Goal: Task Accomplishment & Management: Use online tool/utility

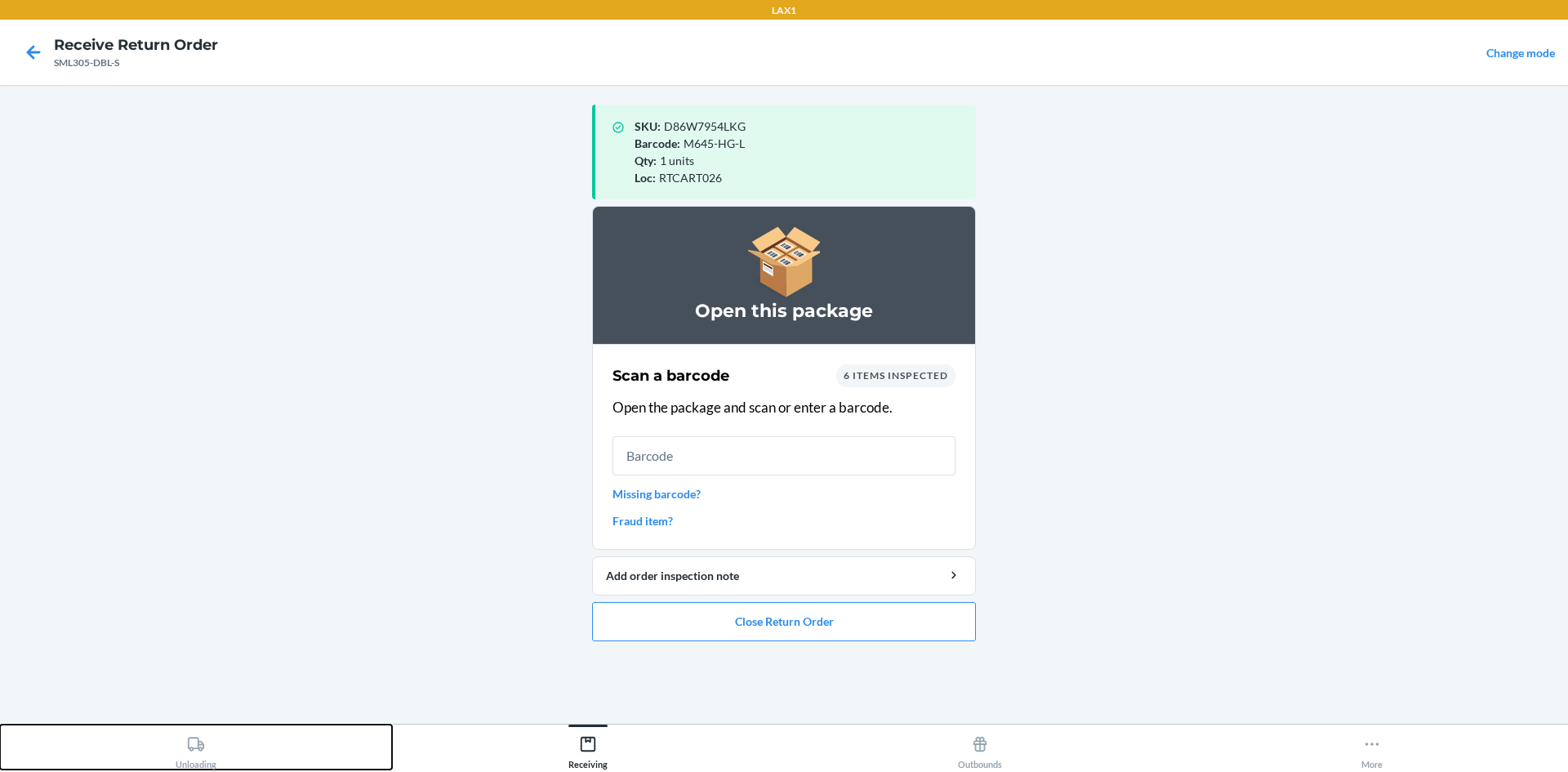
click at [249, 761] on button "Unloading" at bounding box center [196, 747] width 392 height 44
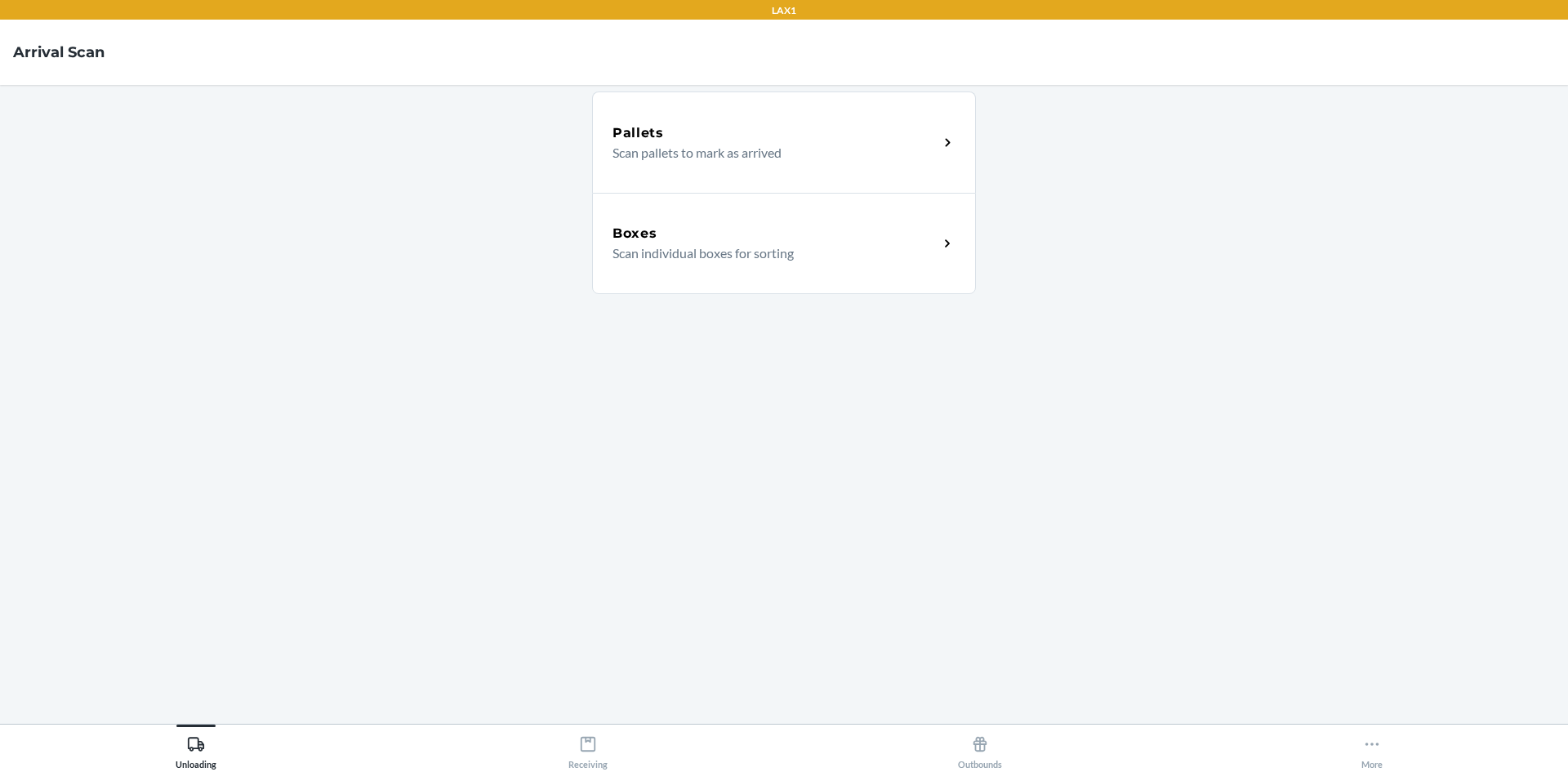
click at [800, 285] on div "Boxes Scan individual boxes for sorting" at bounding box center [784, 243] width 384 height 101
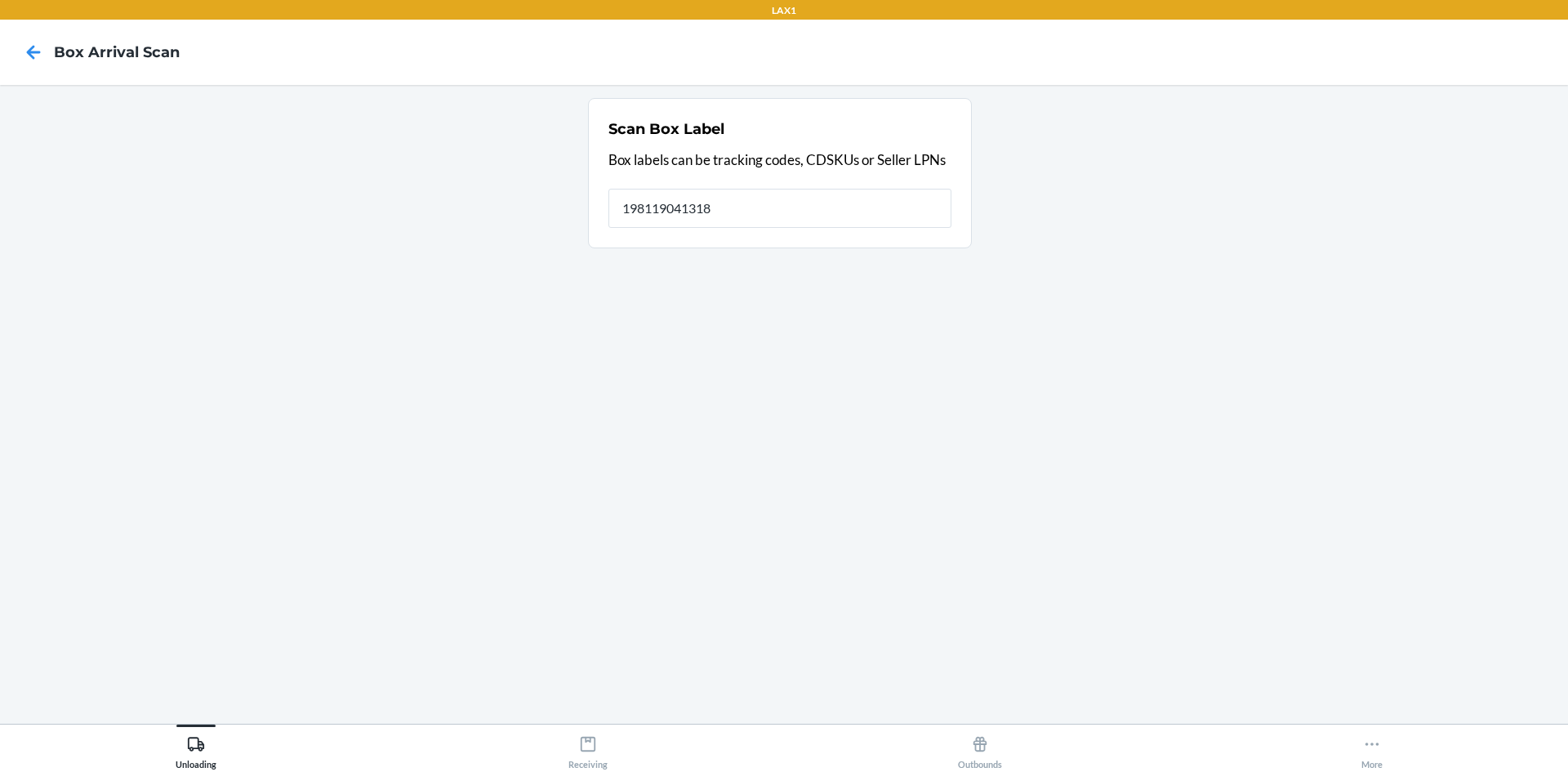
type input "198119041318"
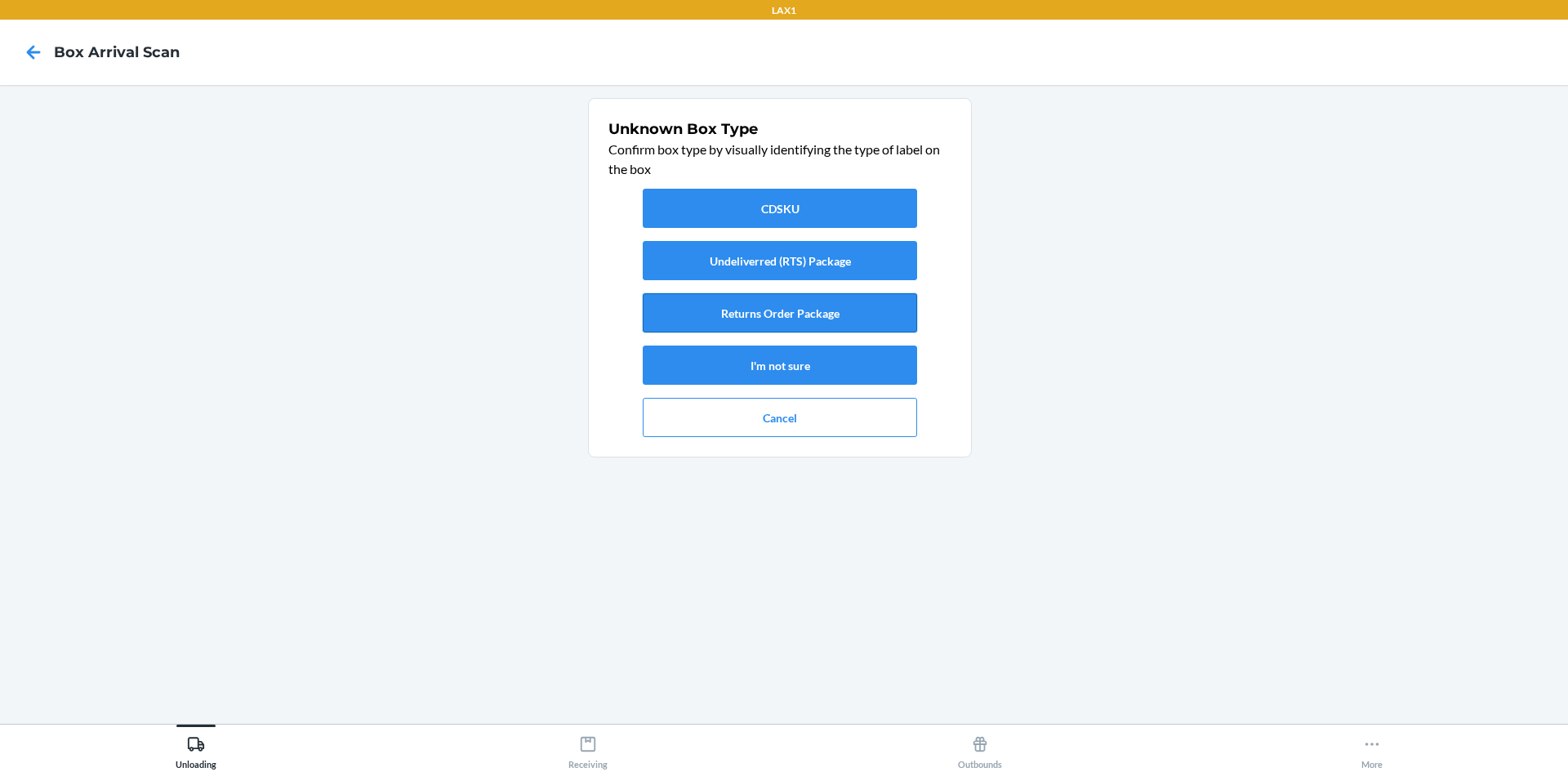
click at [825, 309] on button "Returns Order Package" at bounding box center [780, 312] width 274 height 40
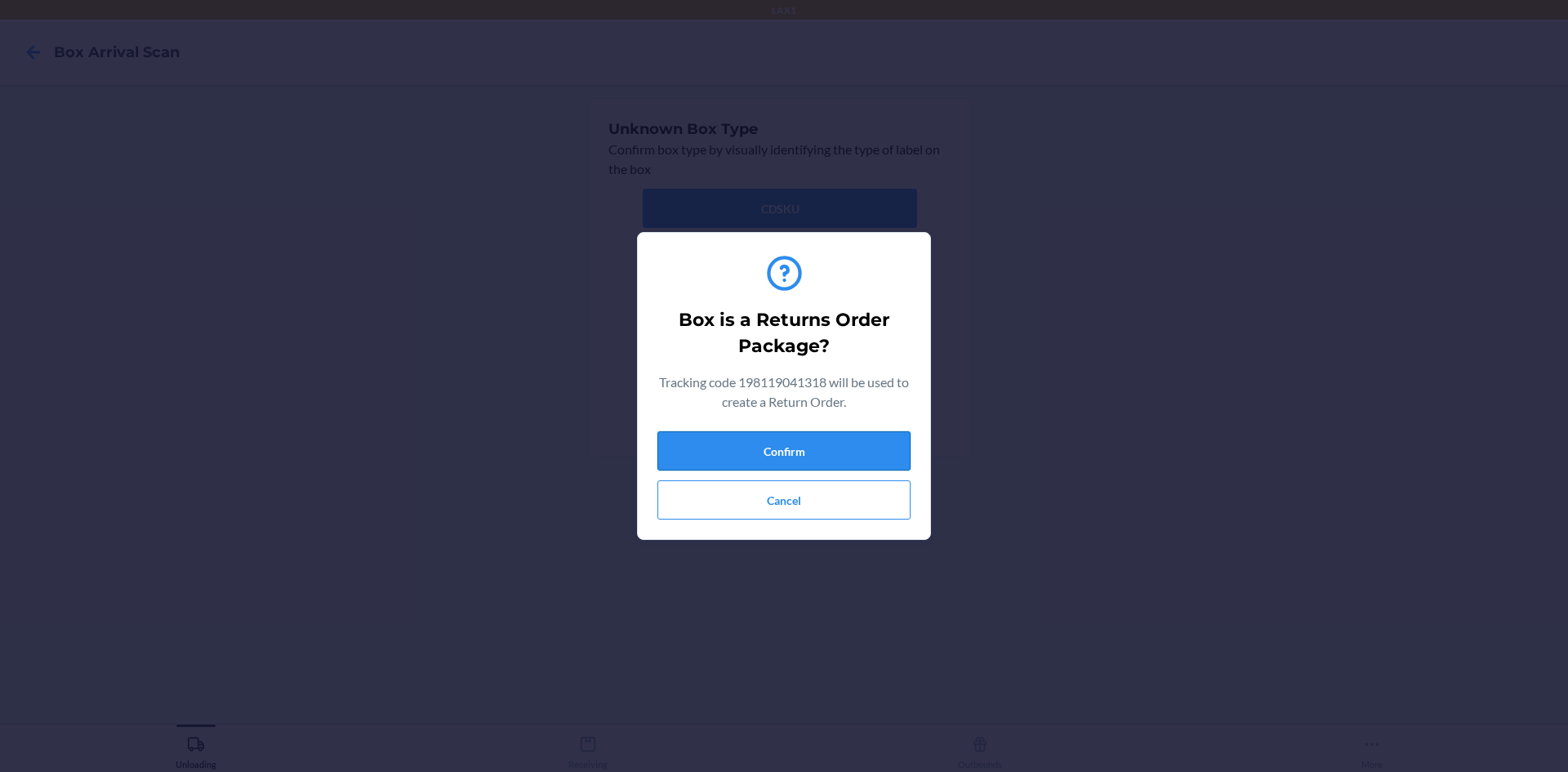
click at [833, 440] on button "Confirm" at bounding box center [784, 450] width 253 height 40
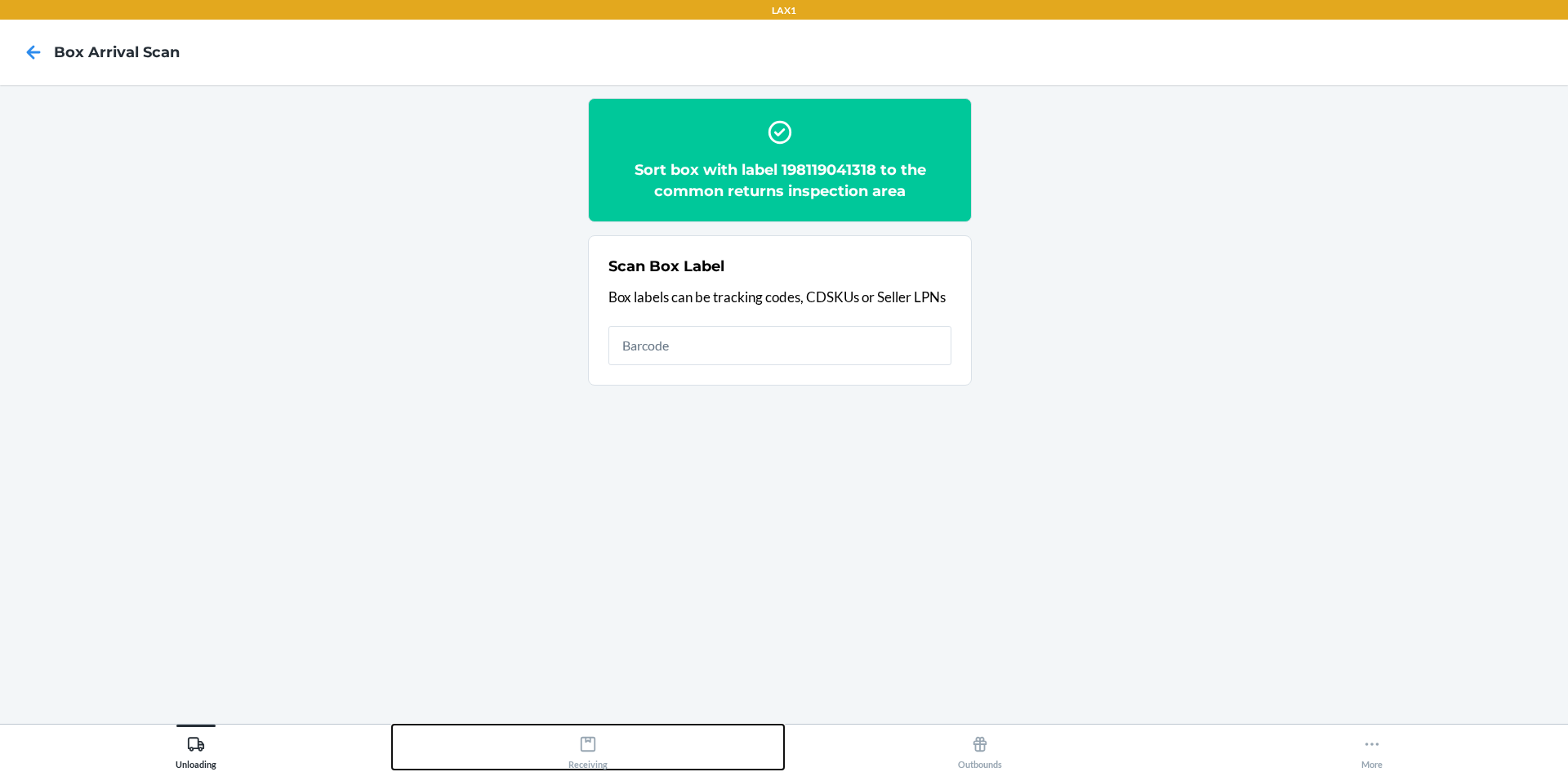
click at [609, 730] on button "Receiving" at bounding box center [588, 747] width 392 height 44
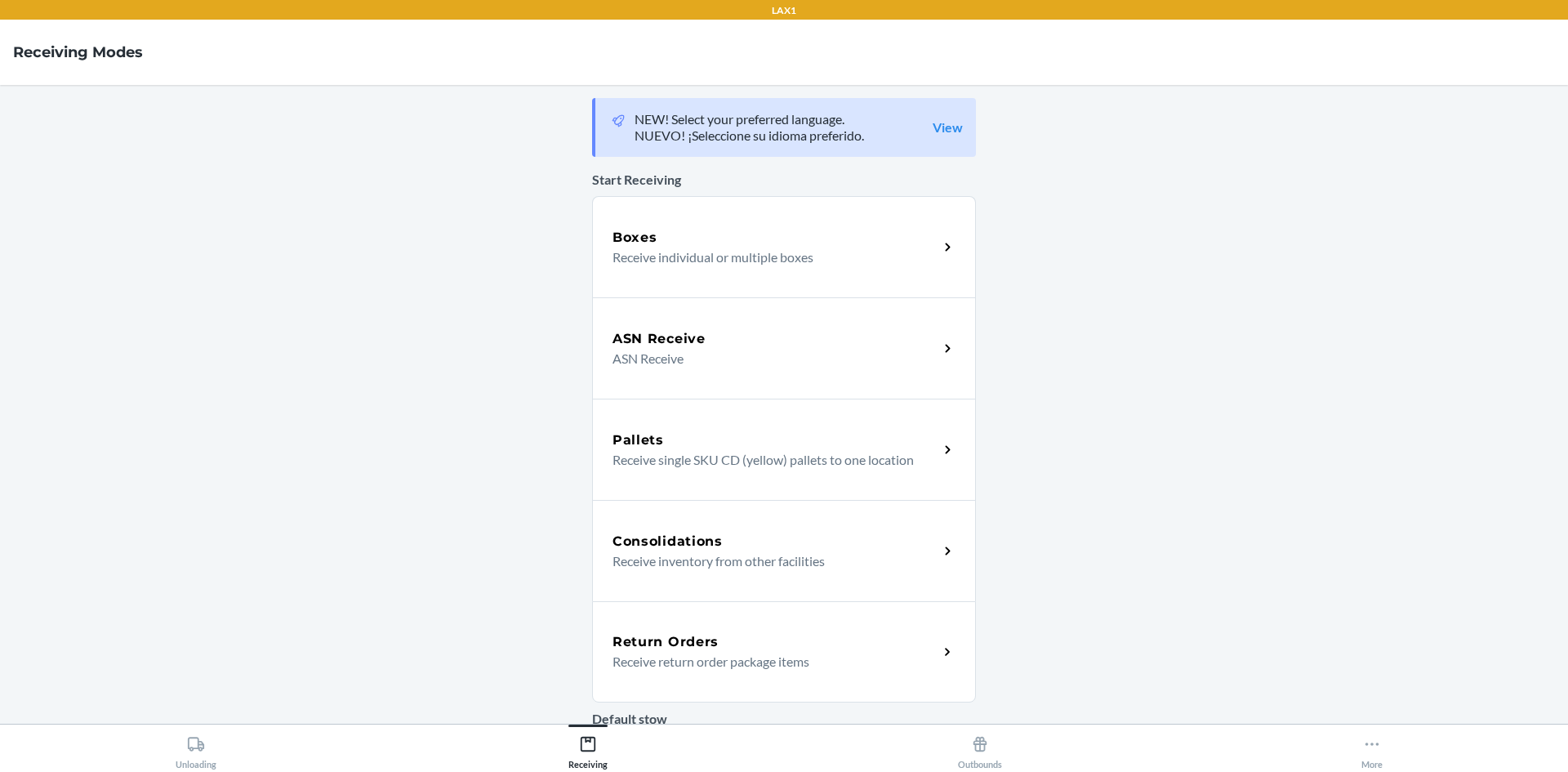
click at [644, 617] on div "Return Orders Receive return order package items" at bounding box center [784, 651] width 384 height 101
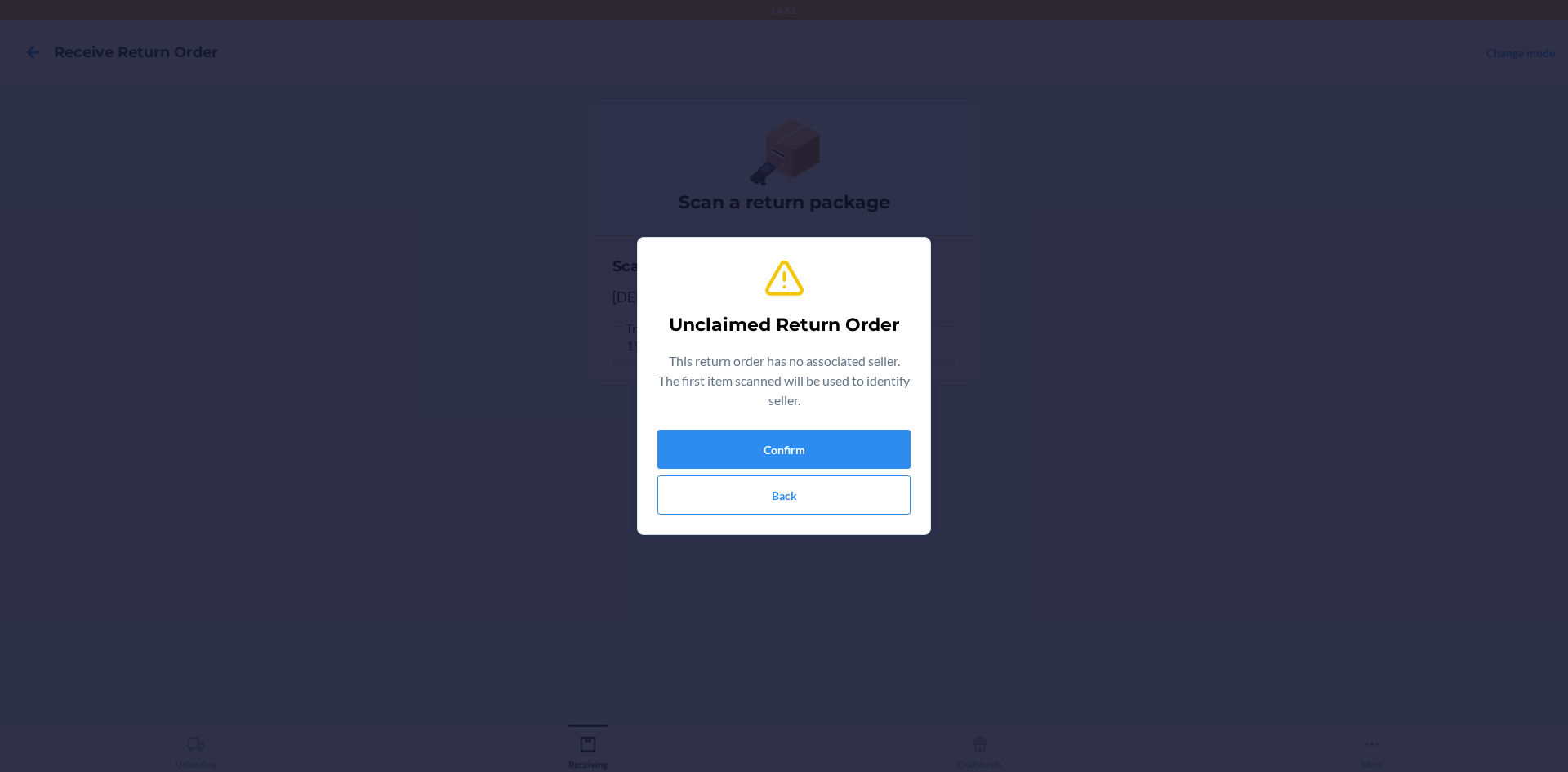
click at [781, 420] on div "Unclaimed Return Order This return order has no associated seller. The first it…" at bounding box center [784, 386] width 253 height 271
click at [779, 429] on div "Unclaimed Return Order This return order has no associated seller. The first it…" at bounding box center [784, 386] width 253 height 271
click at [775, 435] on button "Confirm" at bounding box center [784, 449] width 253 height 40
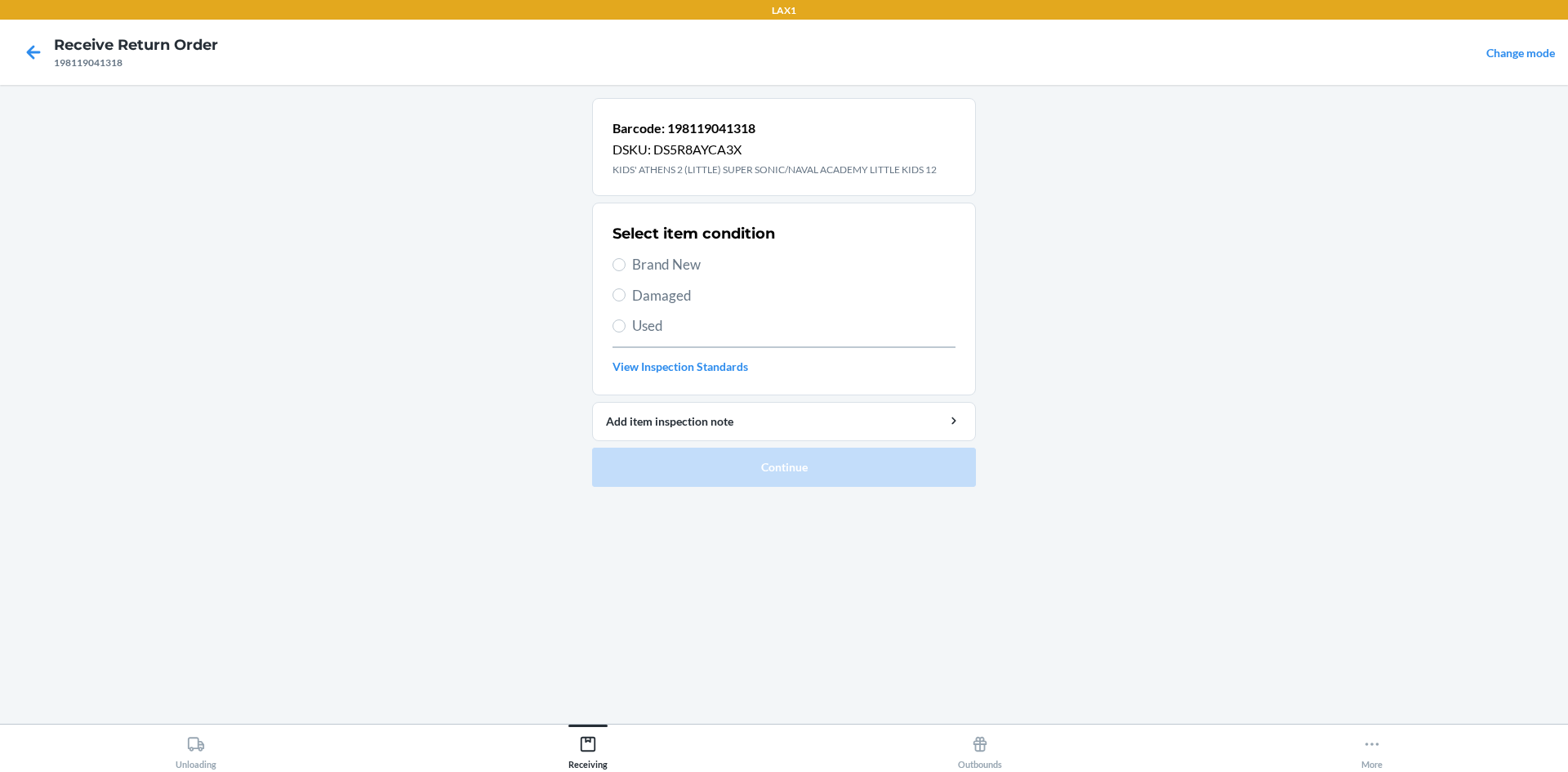
click at [688, 258] on span "Brand New" at bounding box center [793, 265] width 324 height 21
click at [625, 258] on input "Brand New" at bounding box center [619, 265] width 14 height 14
radio input "true"
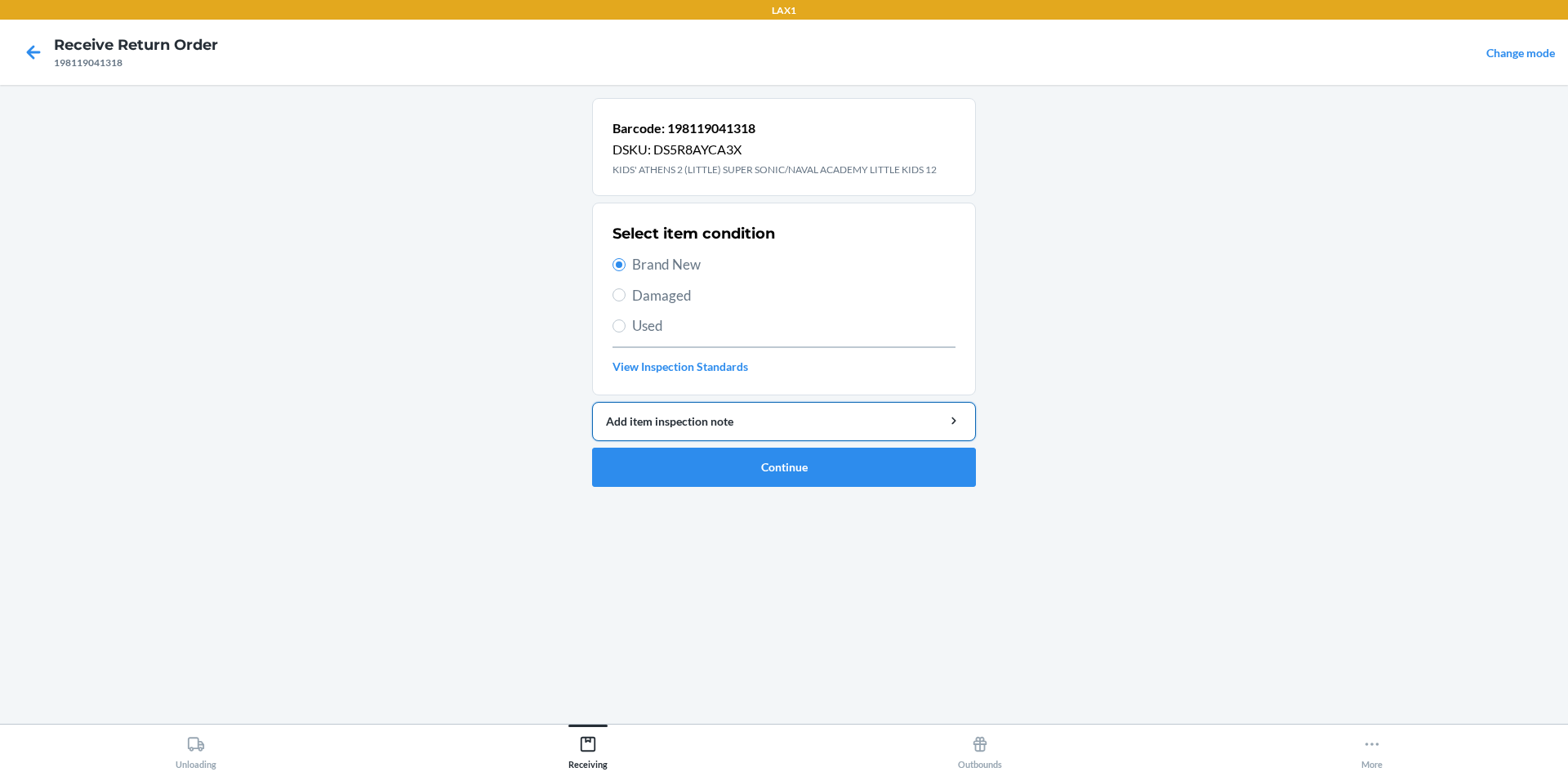
click at [761, 420] on div "Add item inspection note" at bounding box center [784, 421] width 356 height 17
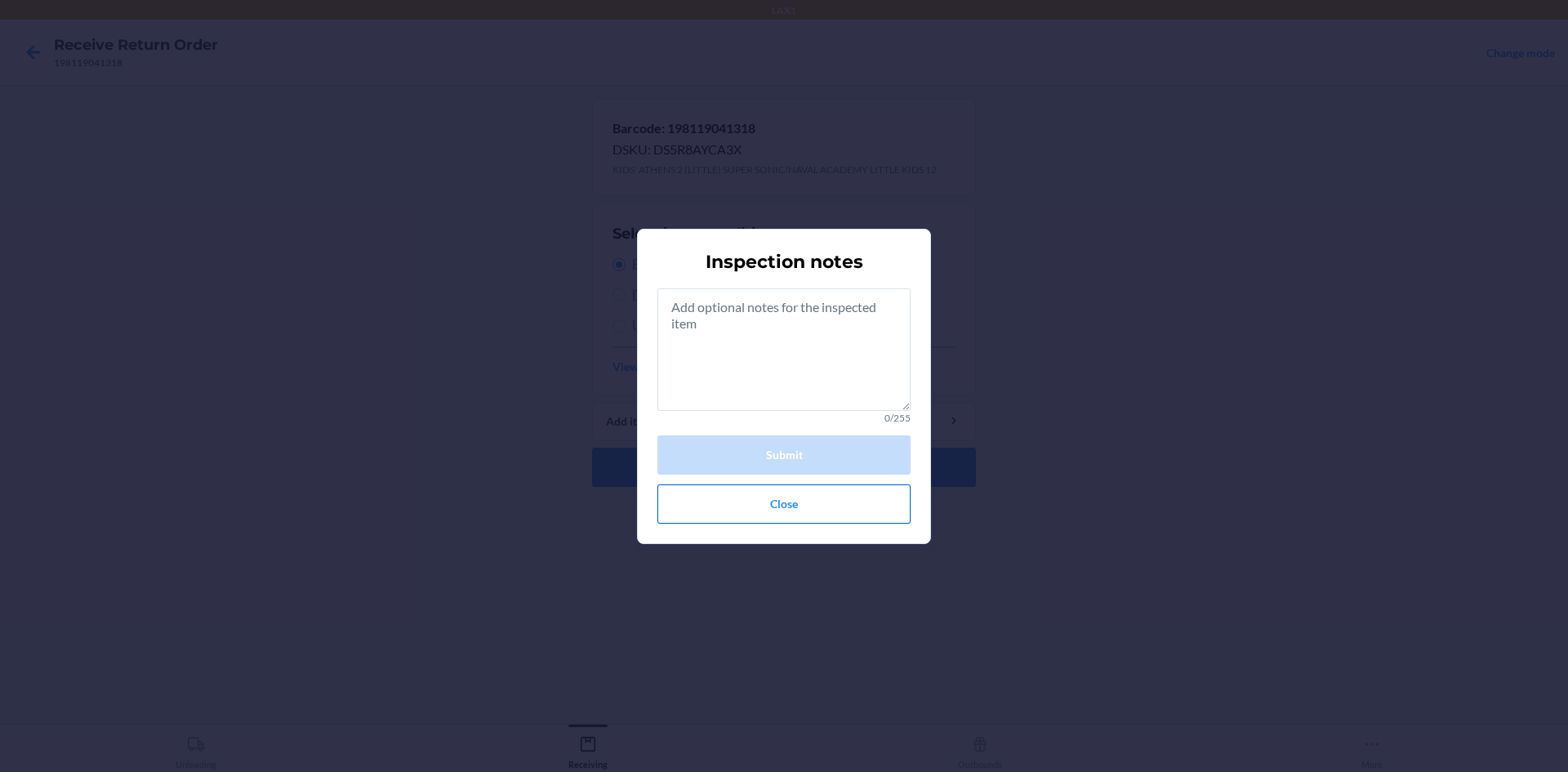
click at [777, 496] on button "Close" at bounding box center [784, 503] width 253 height 40
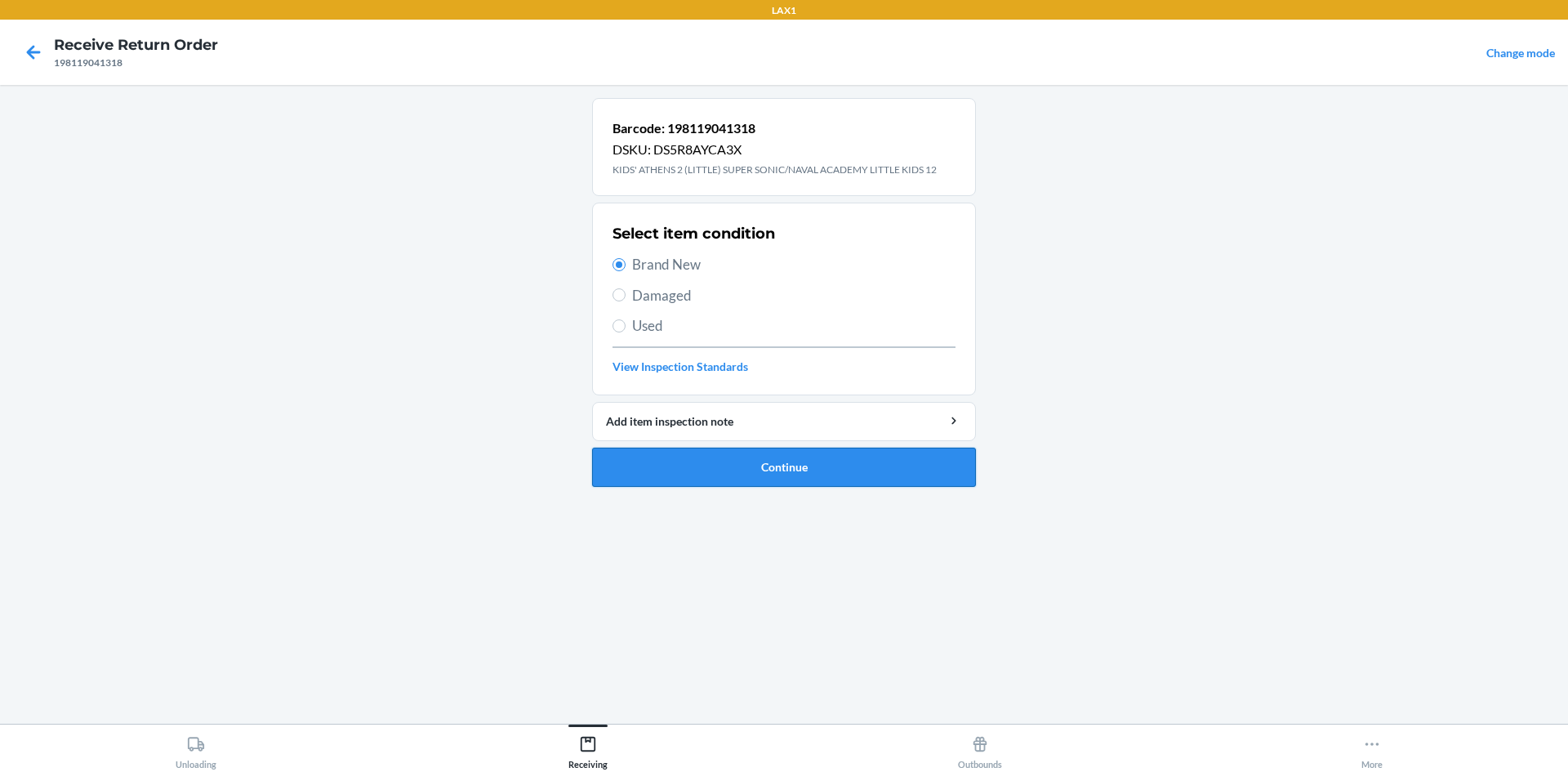
click at [772, 466] on button "Continue" at bounding box center [784, 467] width 384 height 40
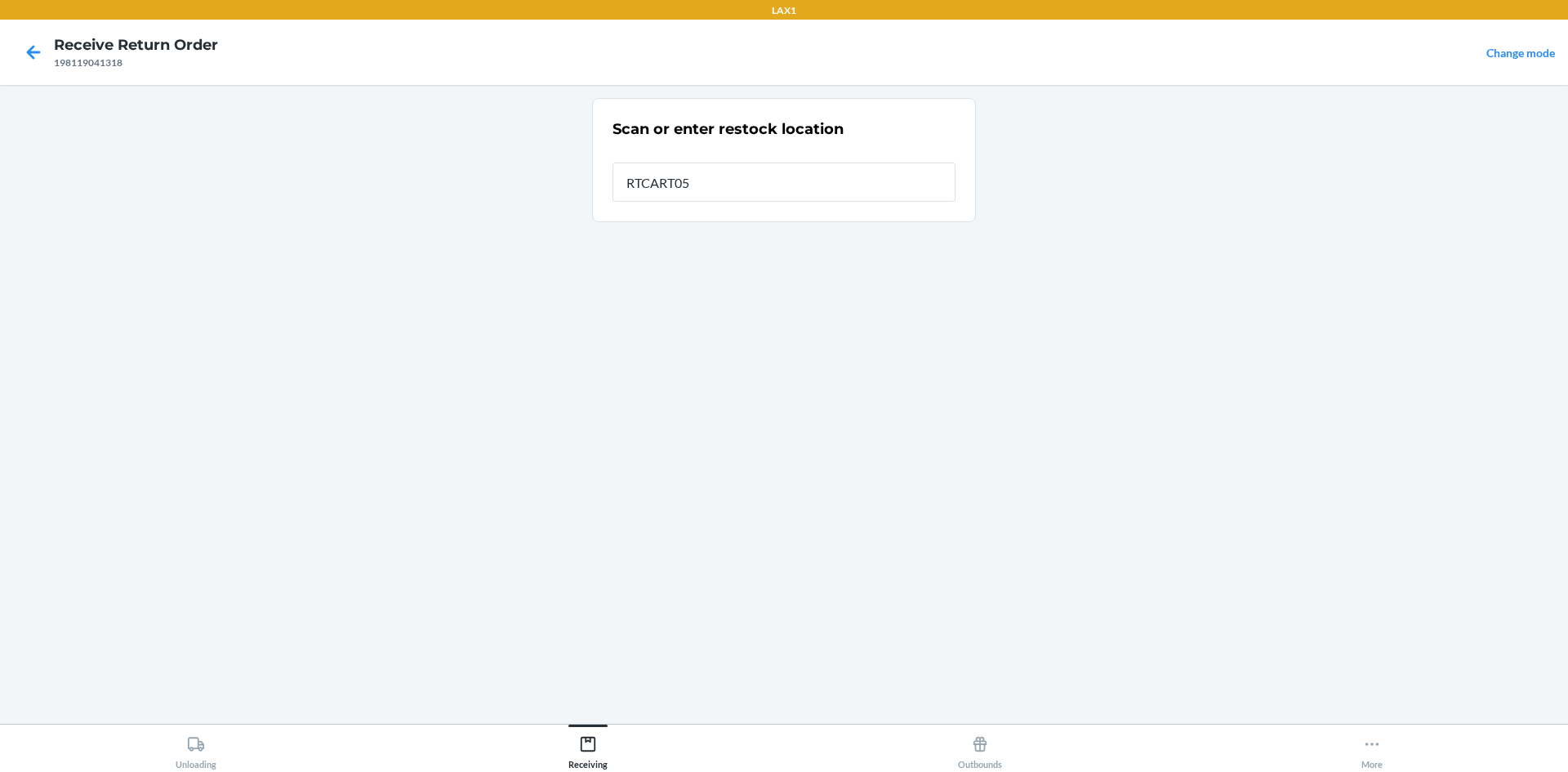
type input "RTCART059"
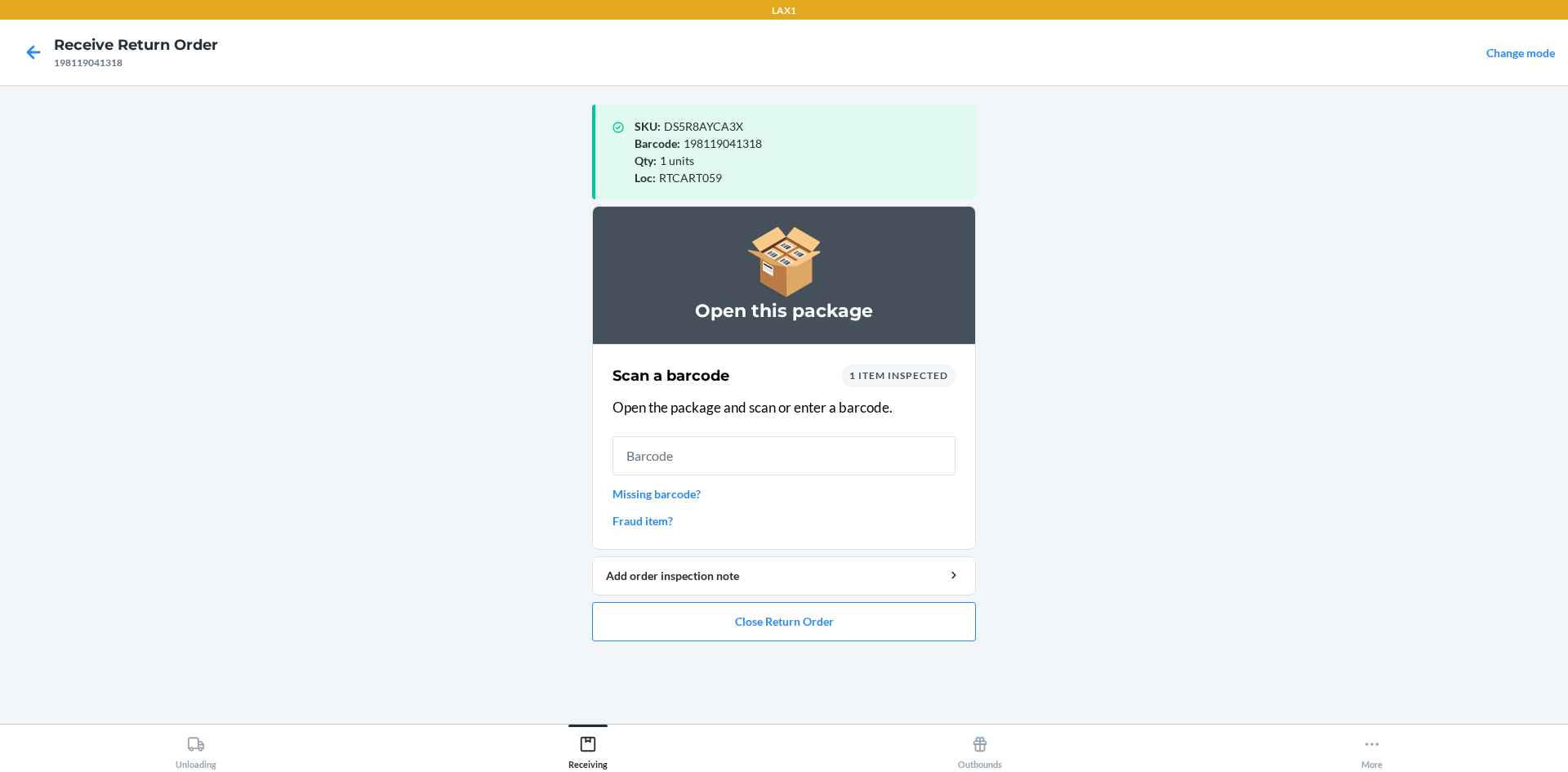
click at [650, 652] on ol "Open this package Scan a barcode 1 item inspected Open the package and scan or …" at bounding box center [784, 430] width 384 height 448
click at [667, 635] on button "Close Return Order" at bounding box center [784, 621] width 384 height 40
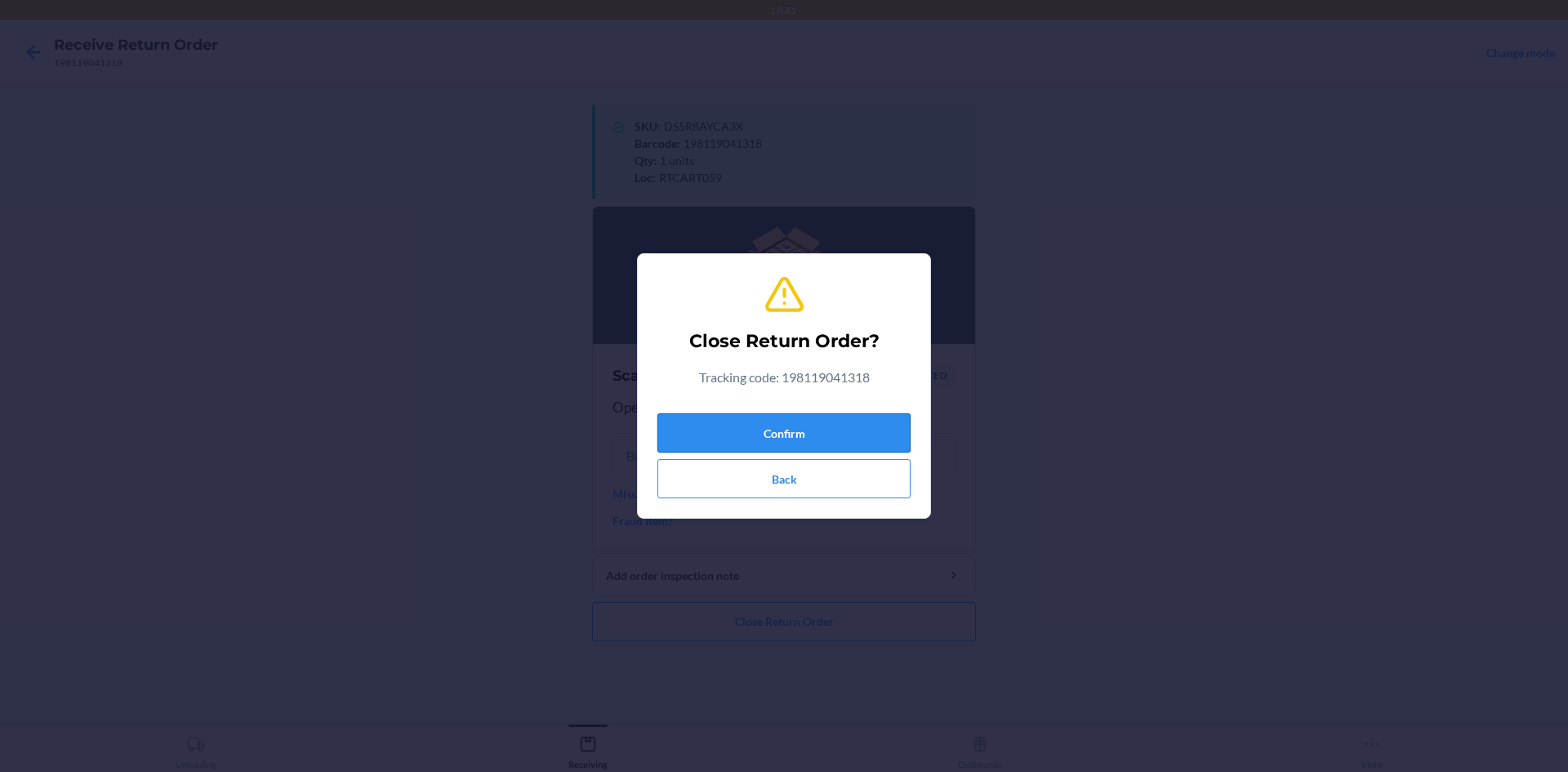
click at [745, 440] on button "Confirm" at bounding box center [784, 433] width 253 height 40
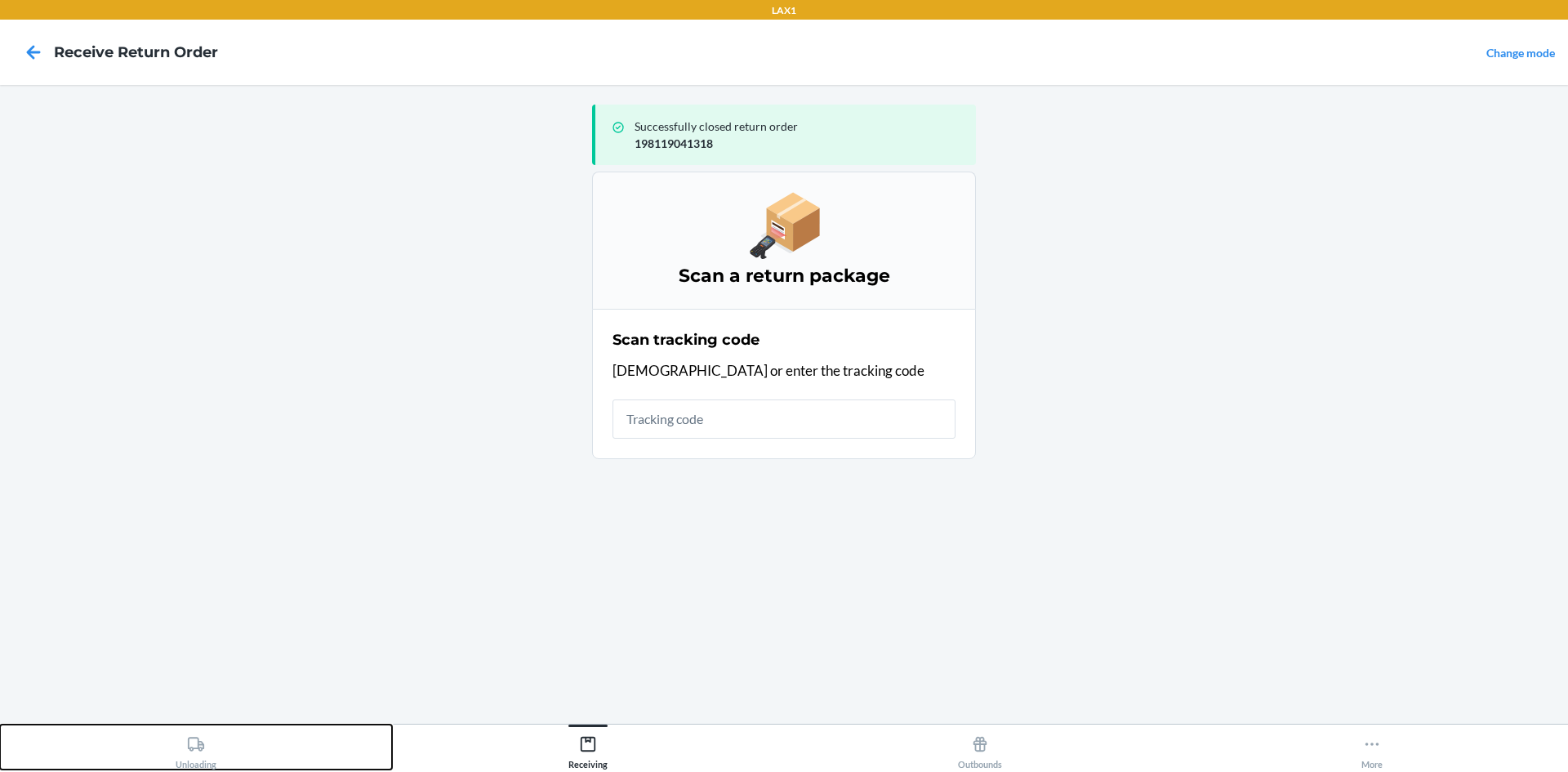
click at [185, 733] on div "Unloading" at bounding box center [196, 749] width 41 height 41
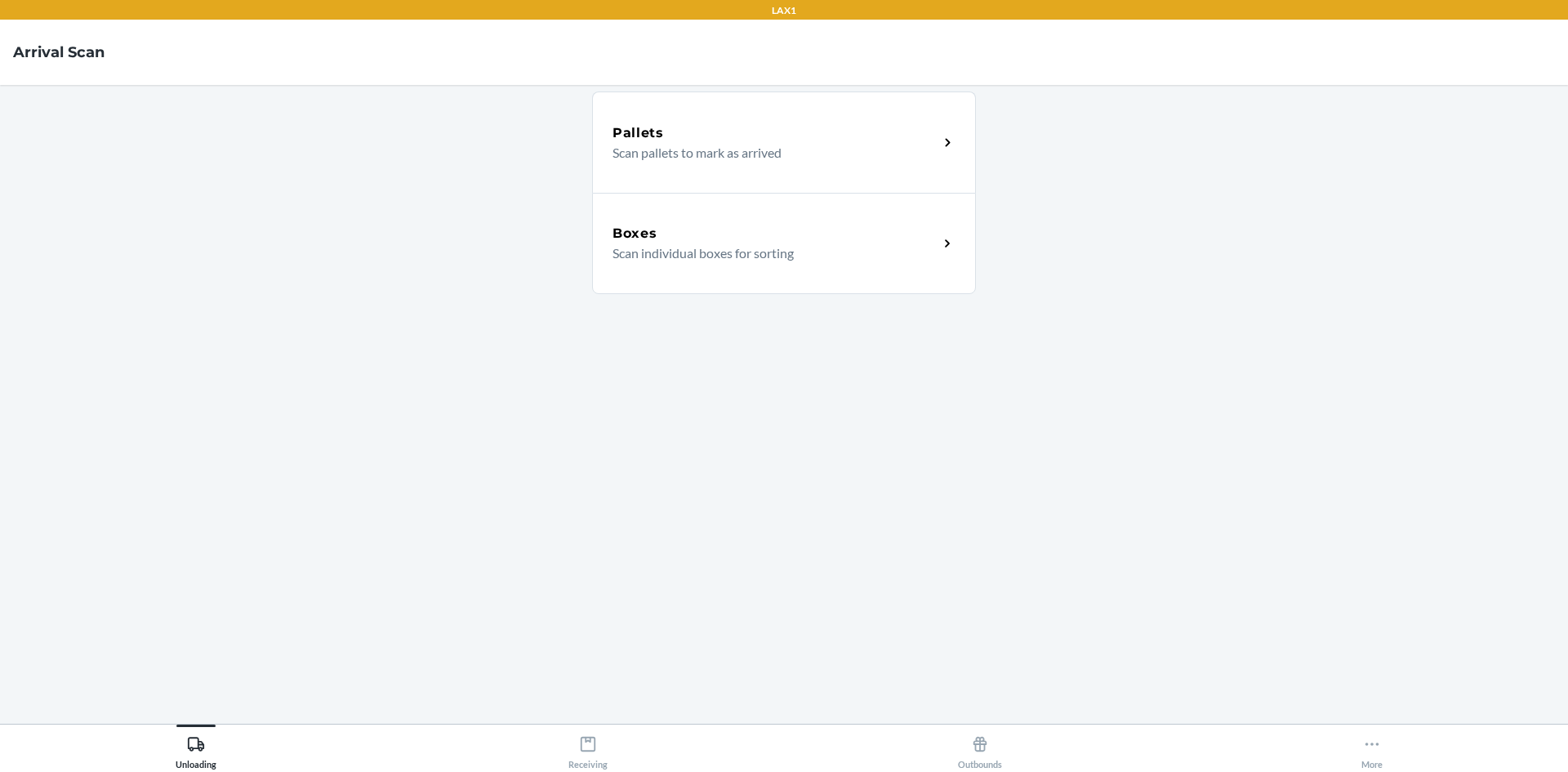
click at [825, 253] on p "Scan individual boxes for sorting" at bounding box center [769, 253] width 313 height 19
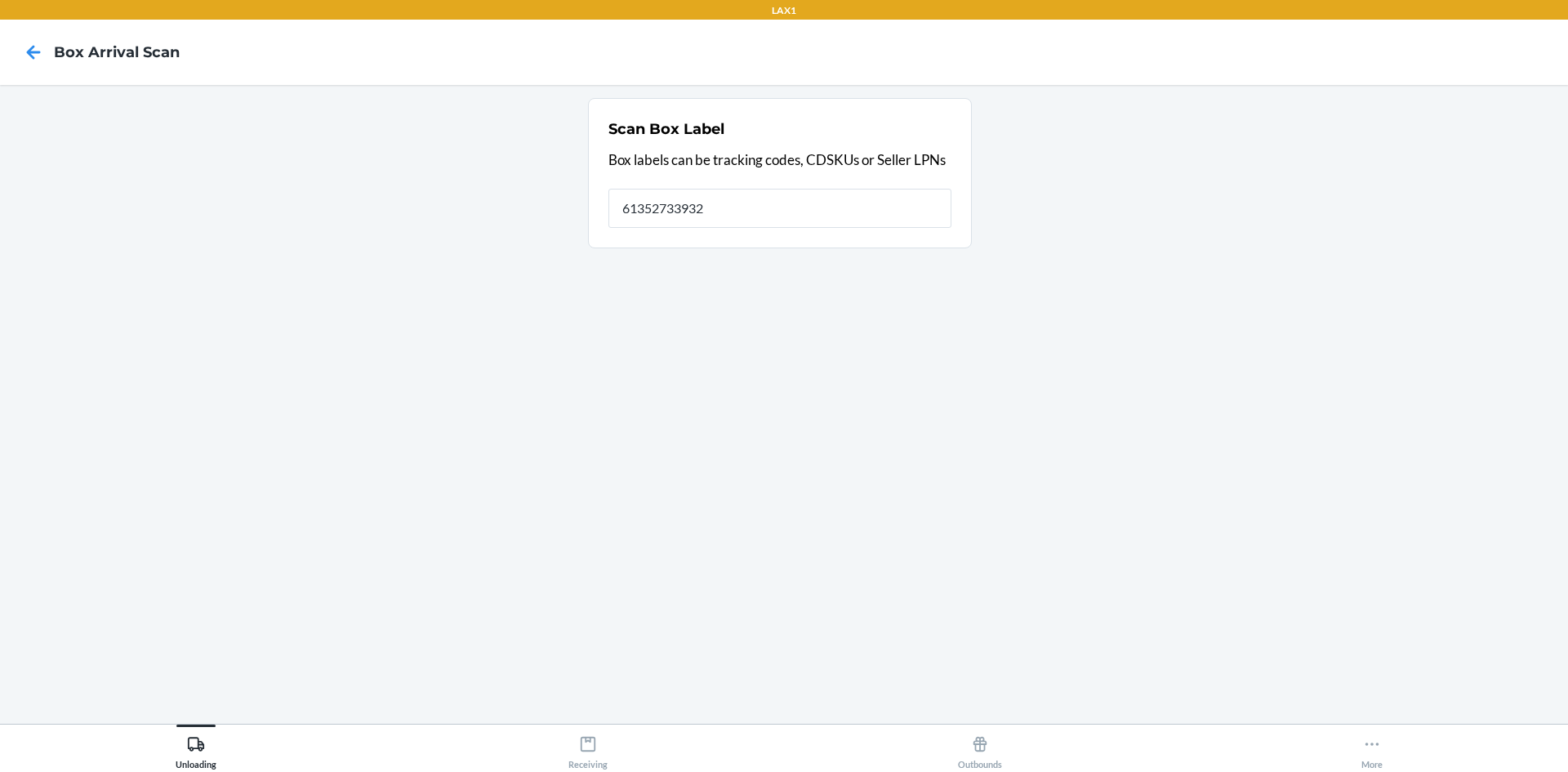
type input "613527339326"
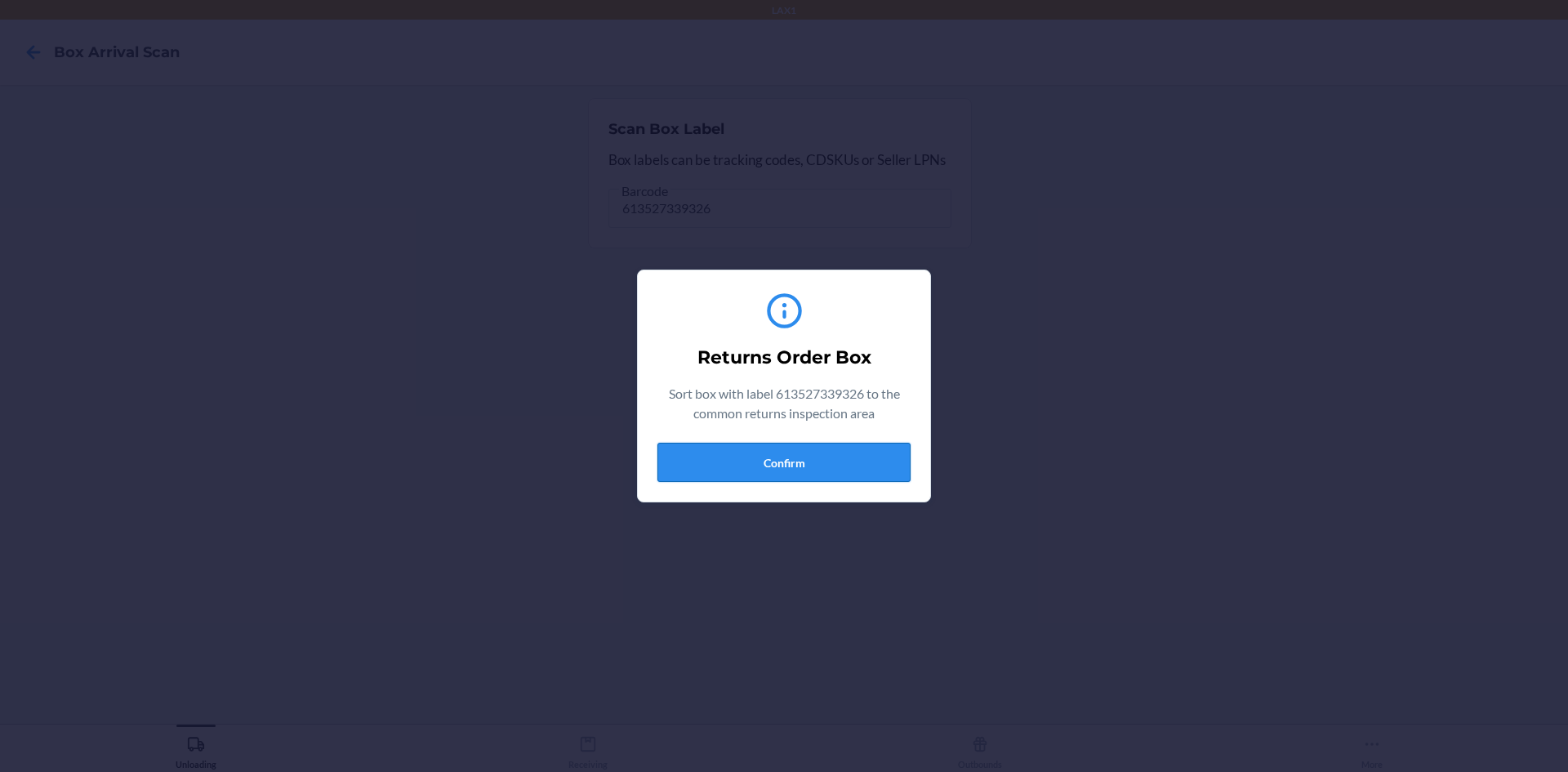
click at [704, 467] on button "Confirm" at bounding box center [784, 462] width 253 height 40
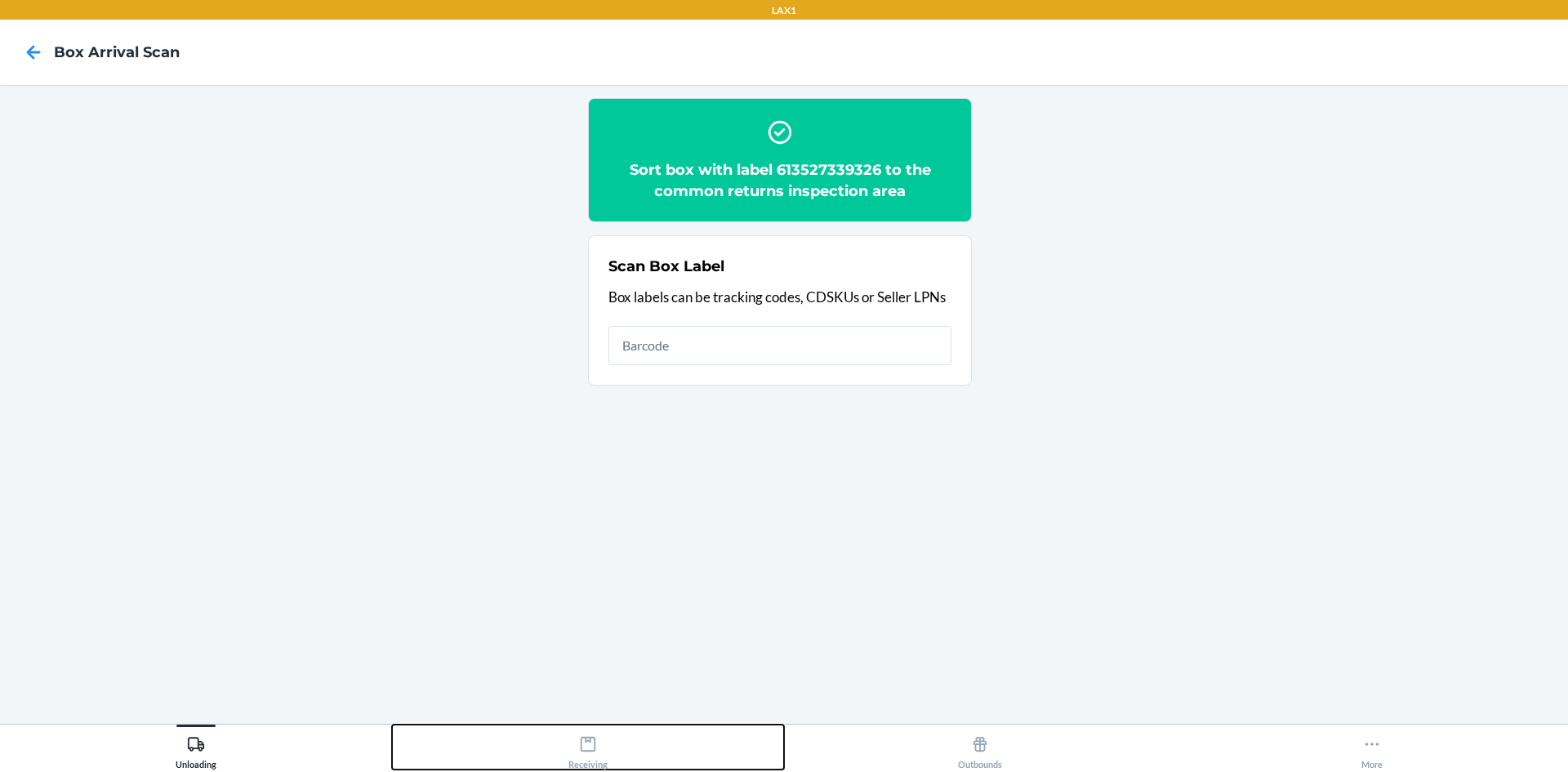
click at [603, 764] on div "Receiving" at bounding box center [587, 749] width 40 height 41
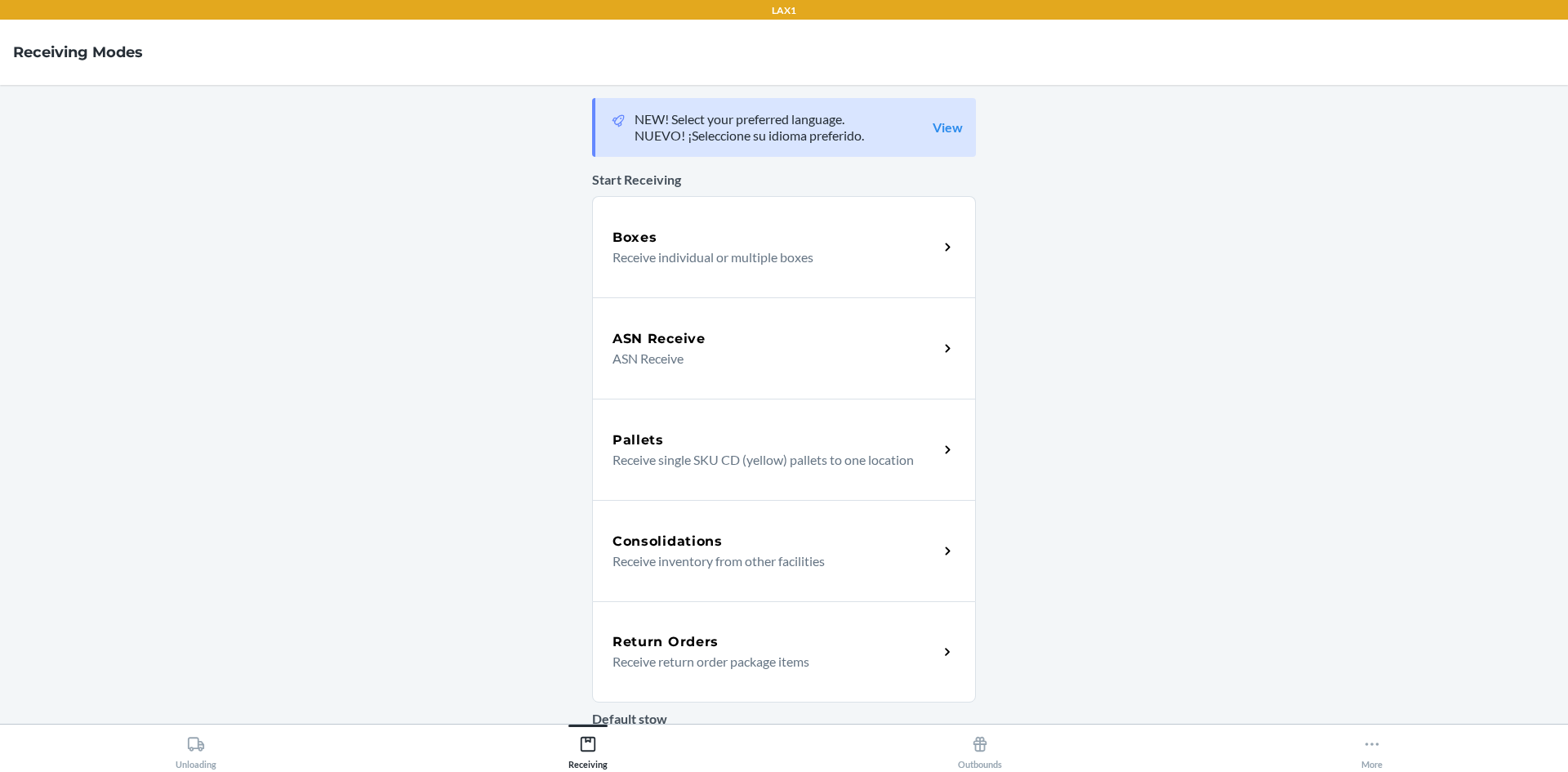
click at [772, 618] on div "Return Orders Receive return order package items" at bounding box center [784, 651] width 384 height 101
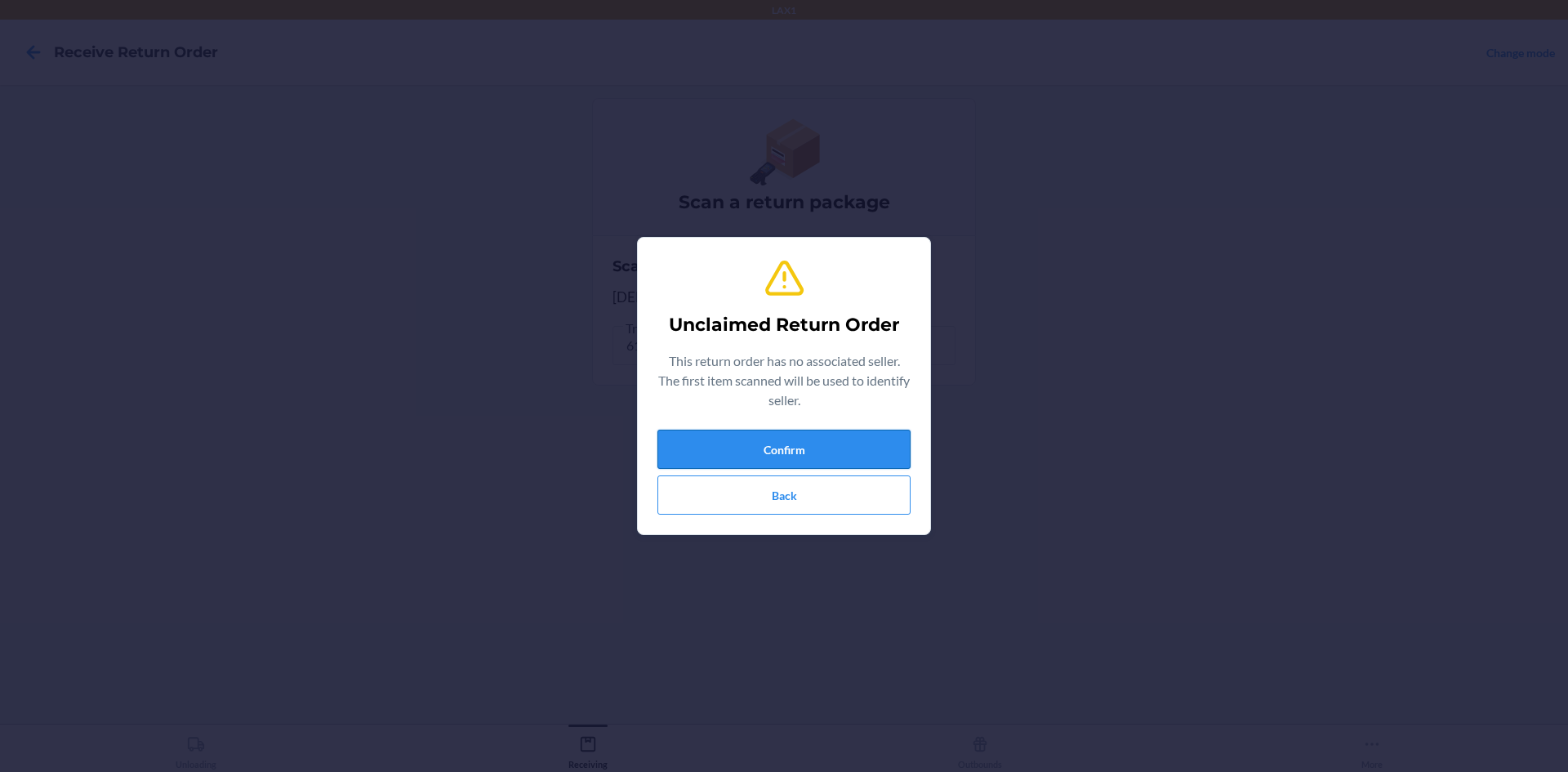
click at [730, 451] on button "Confirm" at bounding box center [784, 449] width 253 height 40
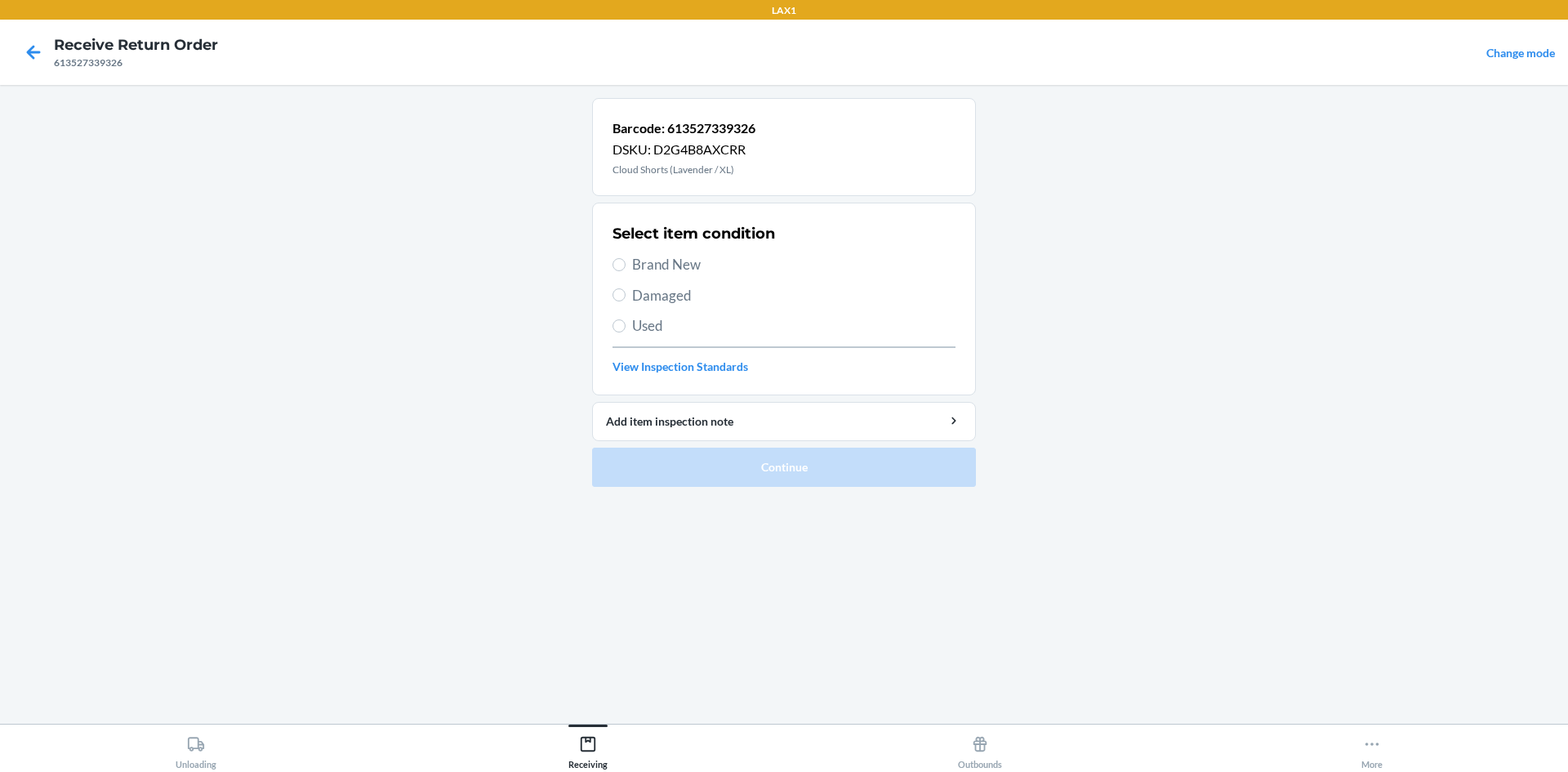
click at [653, 275] on div "Select item condition Brand New Damaged Used View Inspection Standards" at bounding box center [784, 299] width 343 height 161
click at [657, 267] on span "Brand New" at bounding box center [793, 265] width 324 height 21
click at [625, 267] on input "Brand New" at bounding box center [619, 265] width 14 height 14
radio input "true"
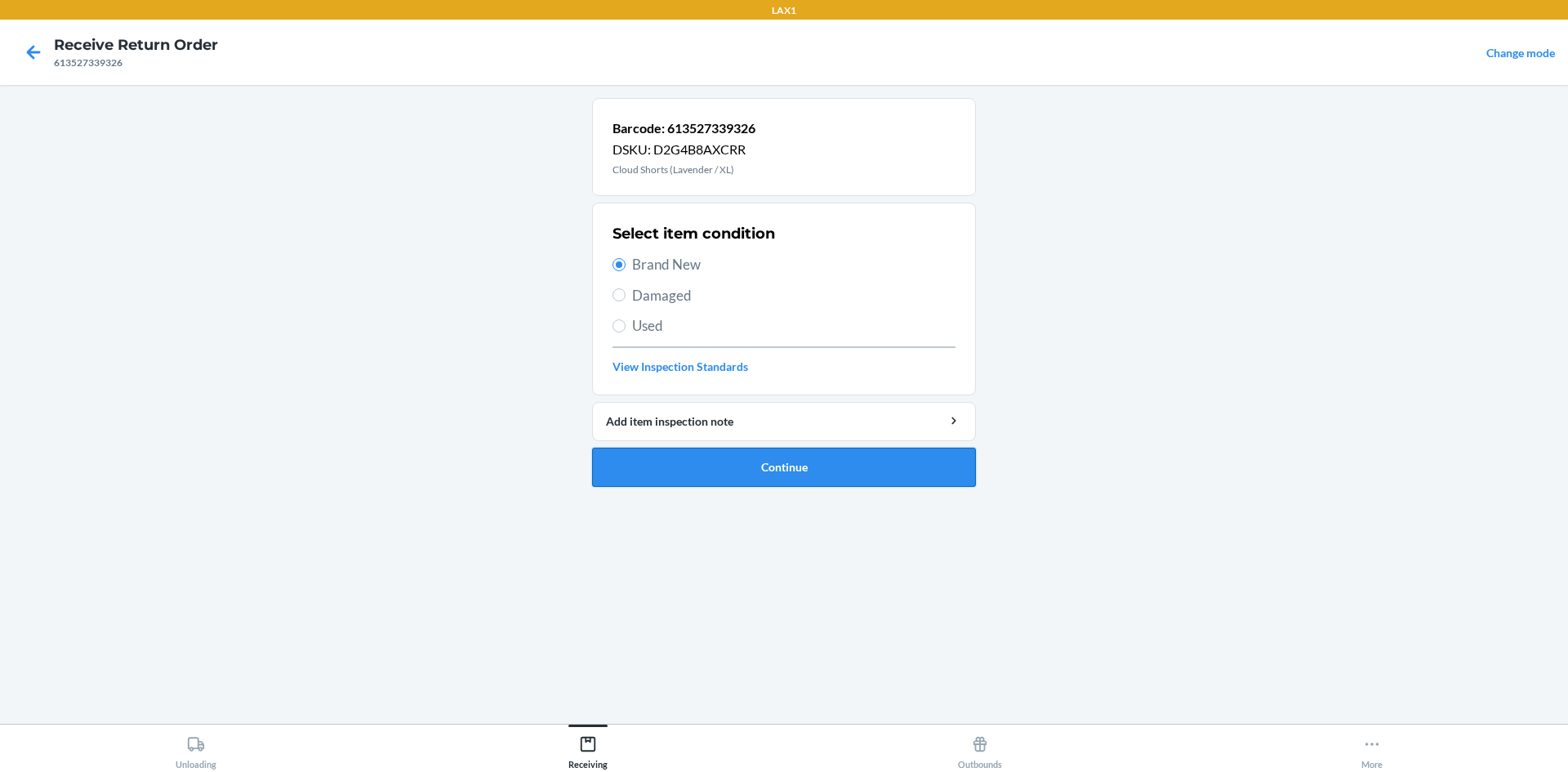
click at [705, 461] on button "Continue" at bounding box center [784, 467] width 384 height 40
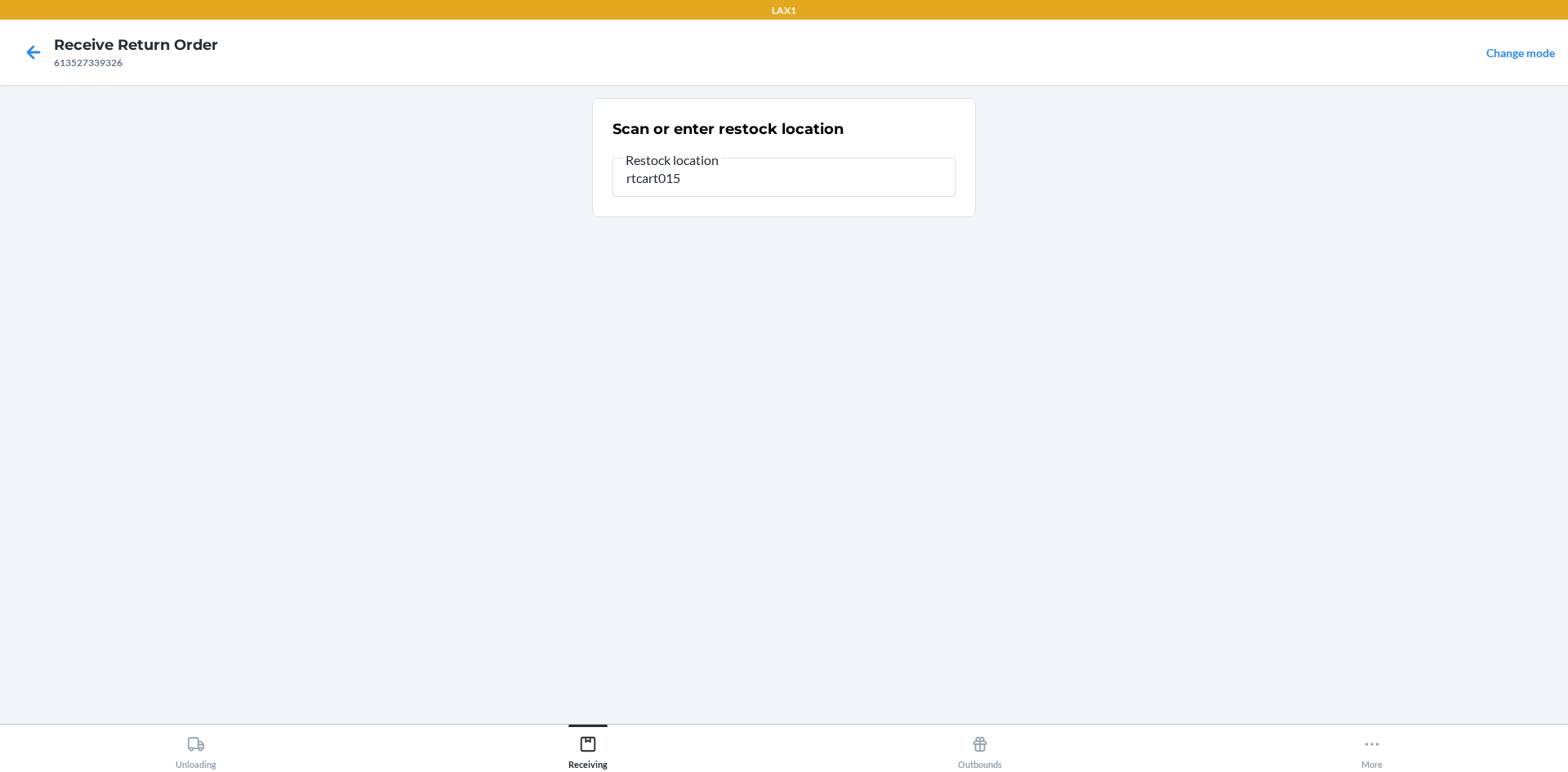
type input "rtcart015"
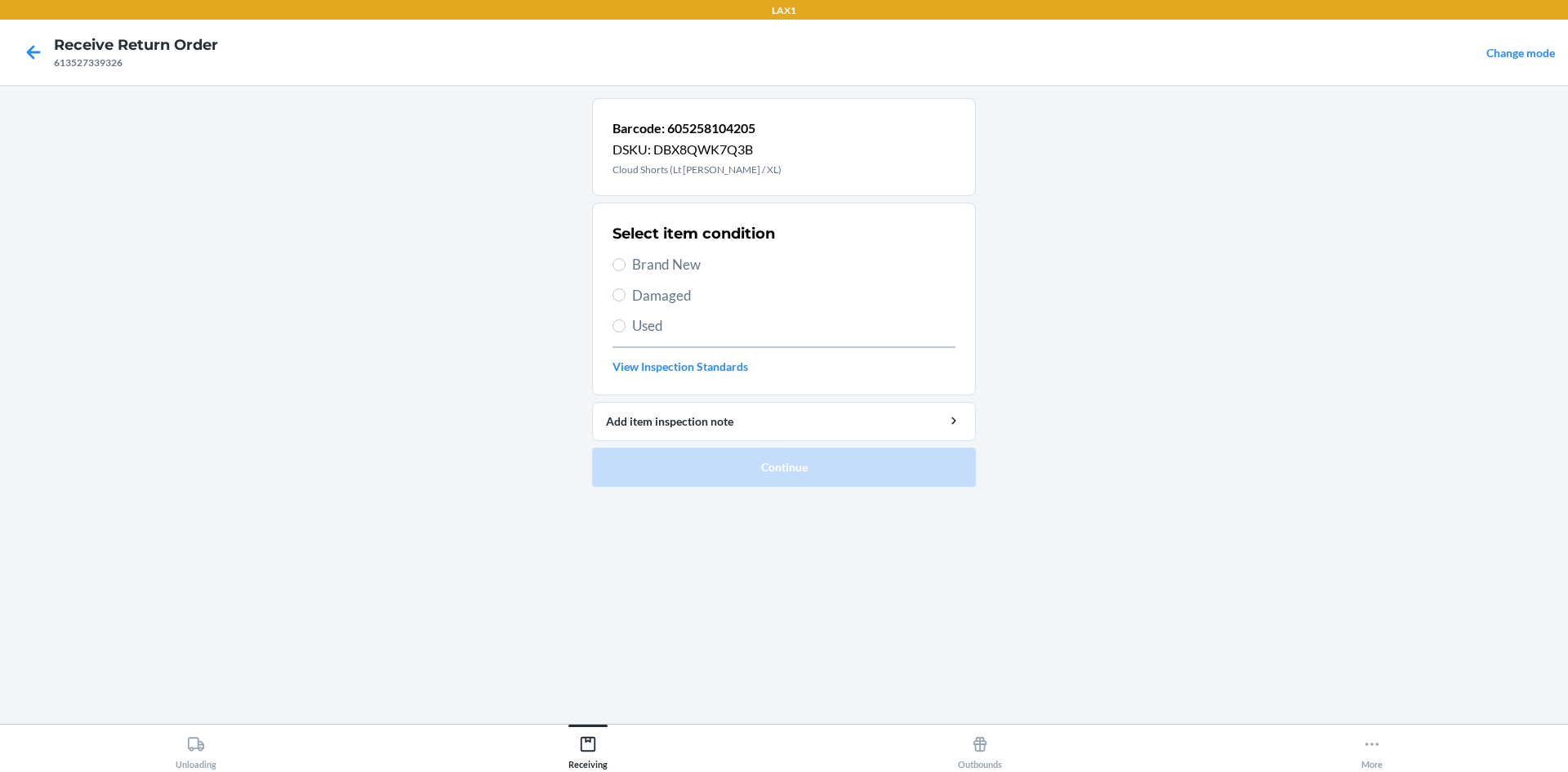
click at [670, 276] on div "Select item condition Brand New Damaged Used View Inspection Standards" at bounding box center [784, 299] width 343 height 161
click at [663, 268] on span "Brand New" at bounding box center [793, 265] width 324 height 21
click at [625, 268] on input "Brand New" at bounding box center [619, 265] width 14 height 14
radio input "true"
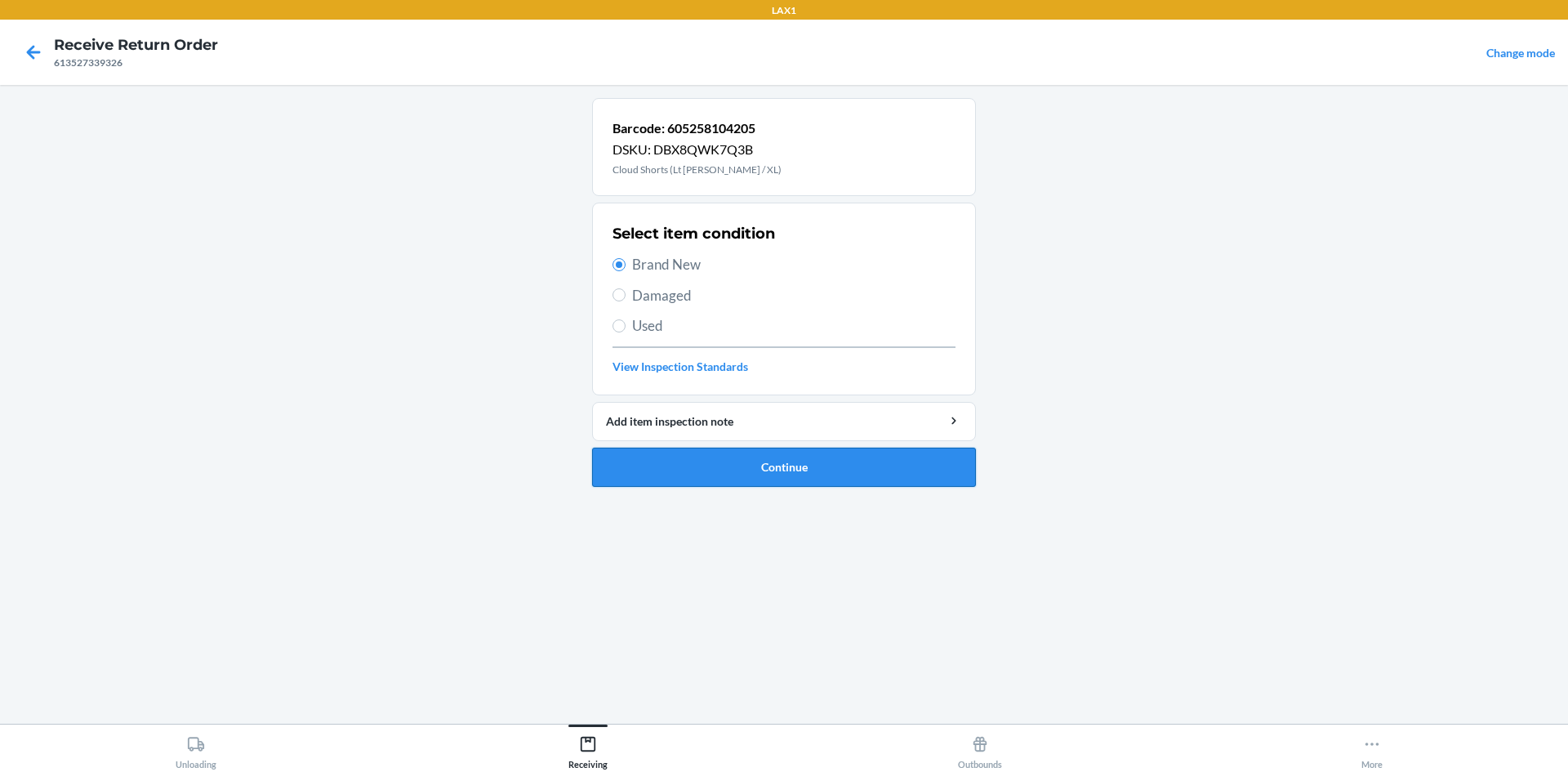
click at [702, 466] on button "Continue" at bounding box center [784, 467] width 384 height 40
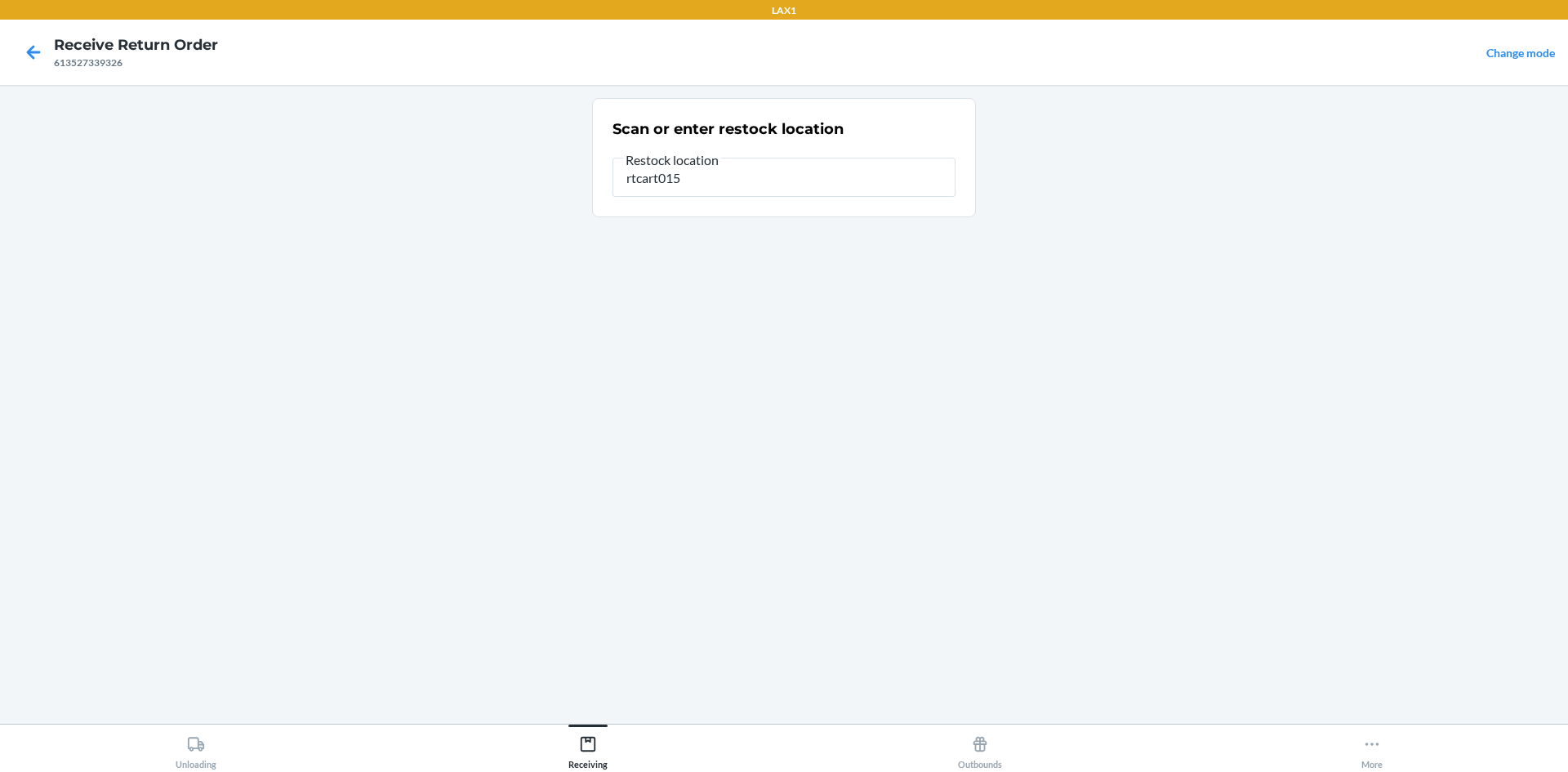
type input "rtcart015"
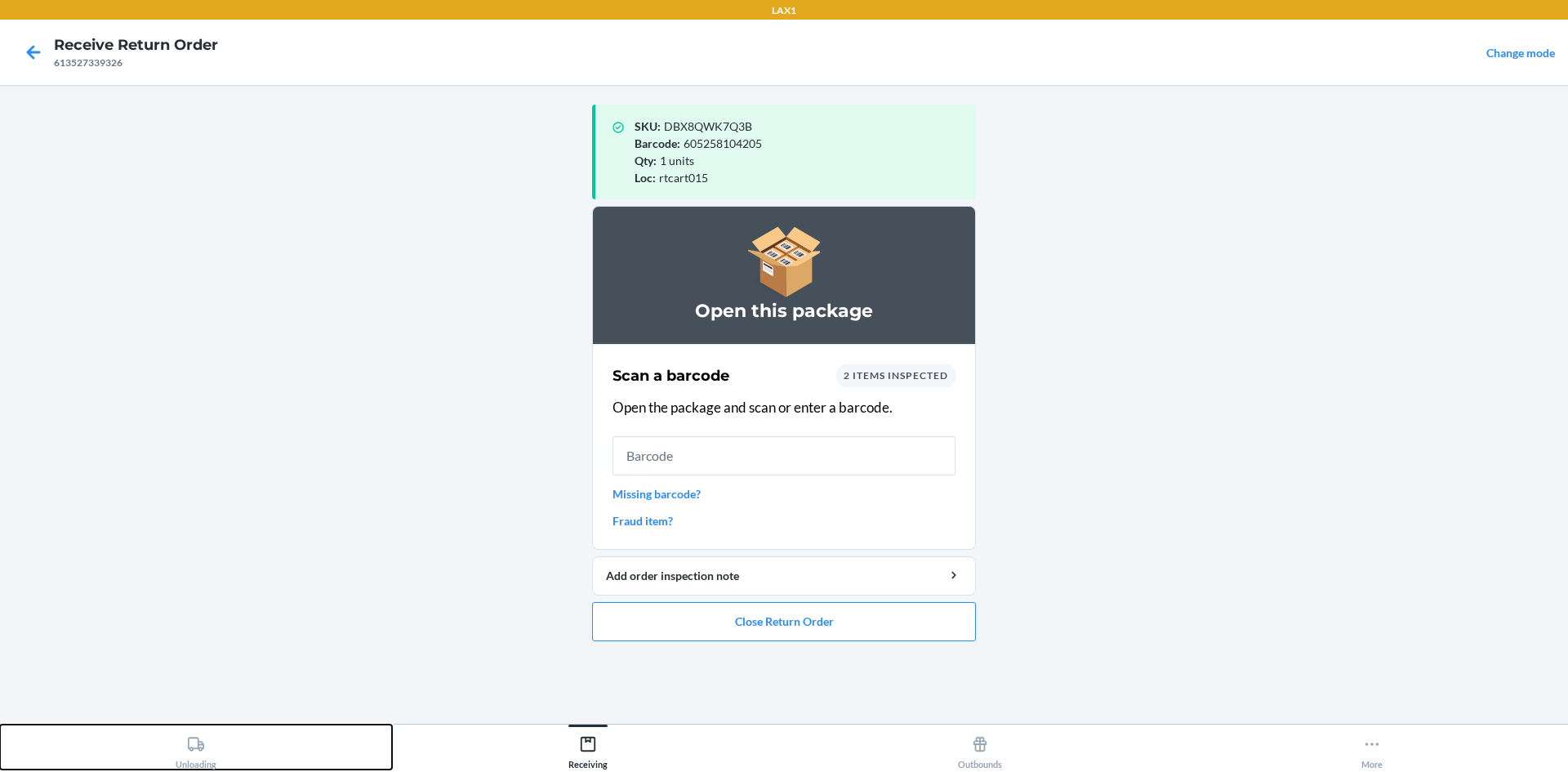
click at [216, 727] on button "Unloading" at bounding box center [196, 747] width 392 height 44
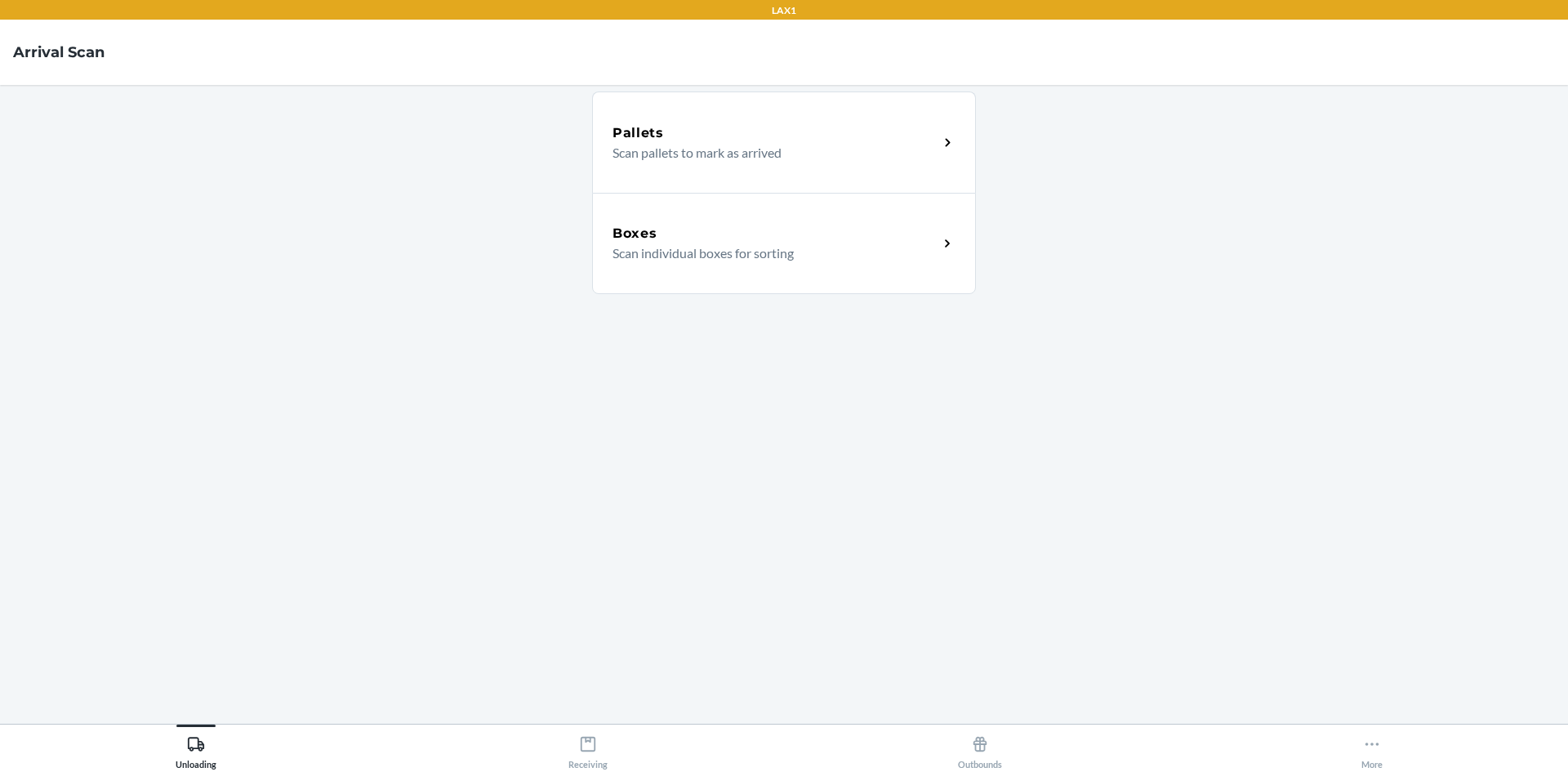
click at [778, 254] on p "Scan individual boxes for sorting" at bounding box center [769, 253] width 313 height 19
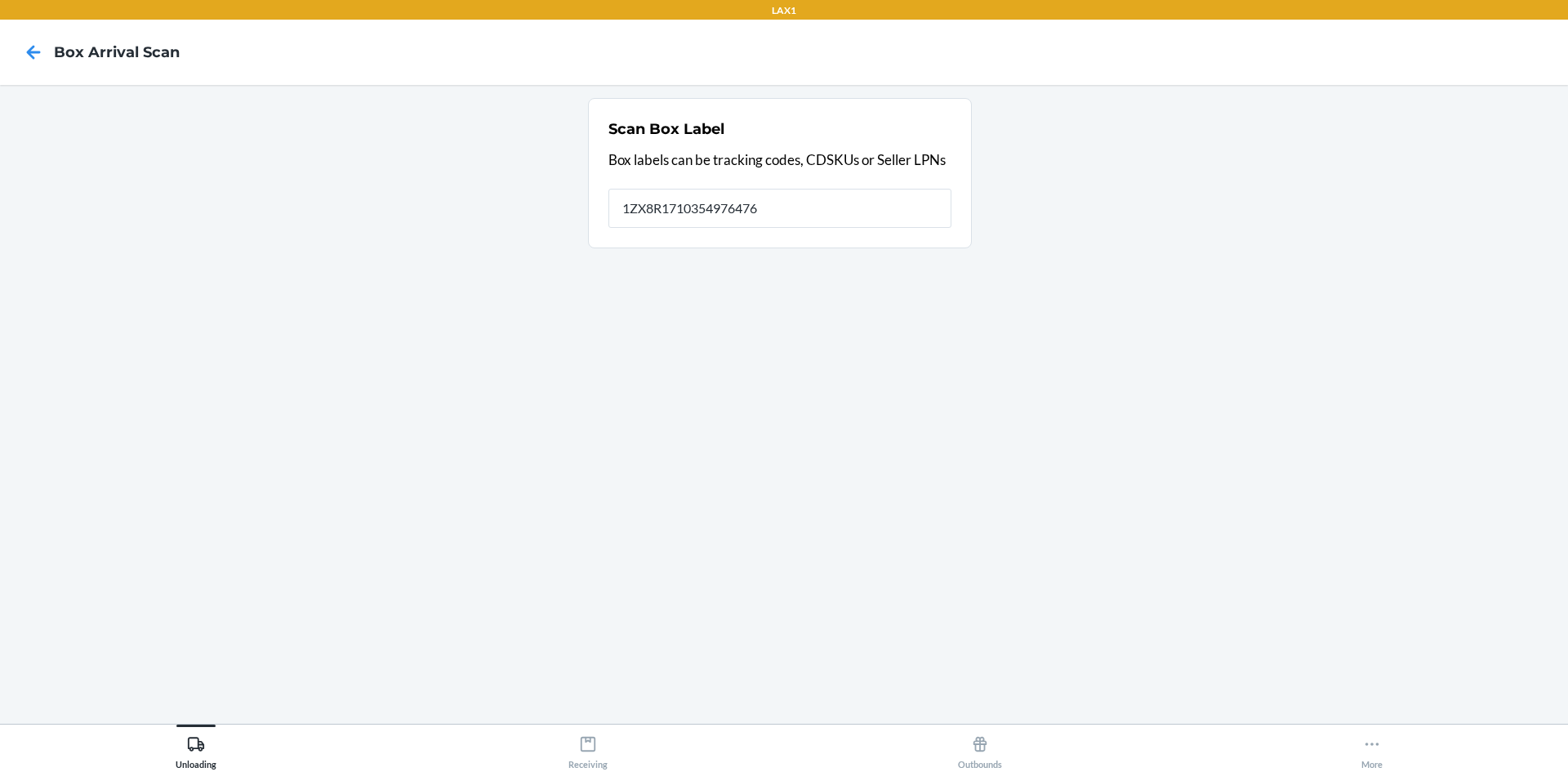
type input "1ZX8R1710354976476"
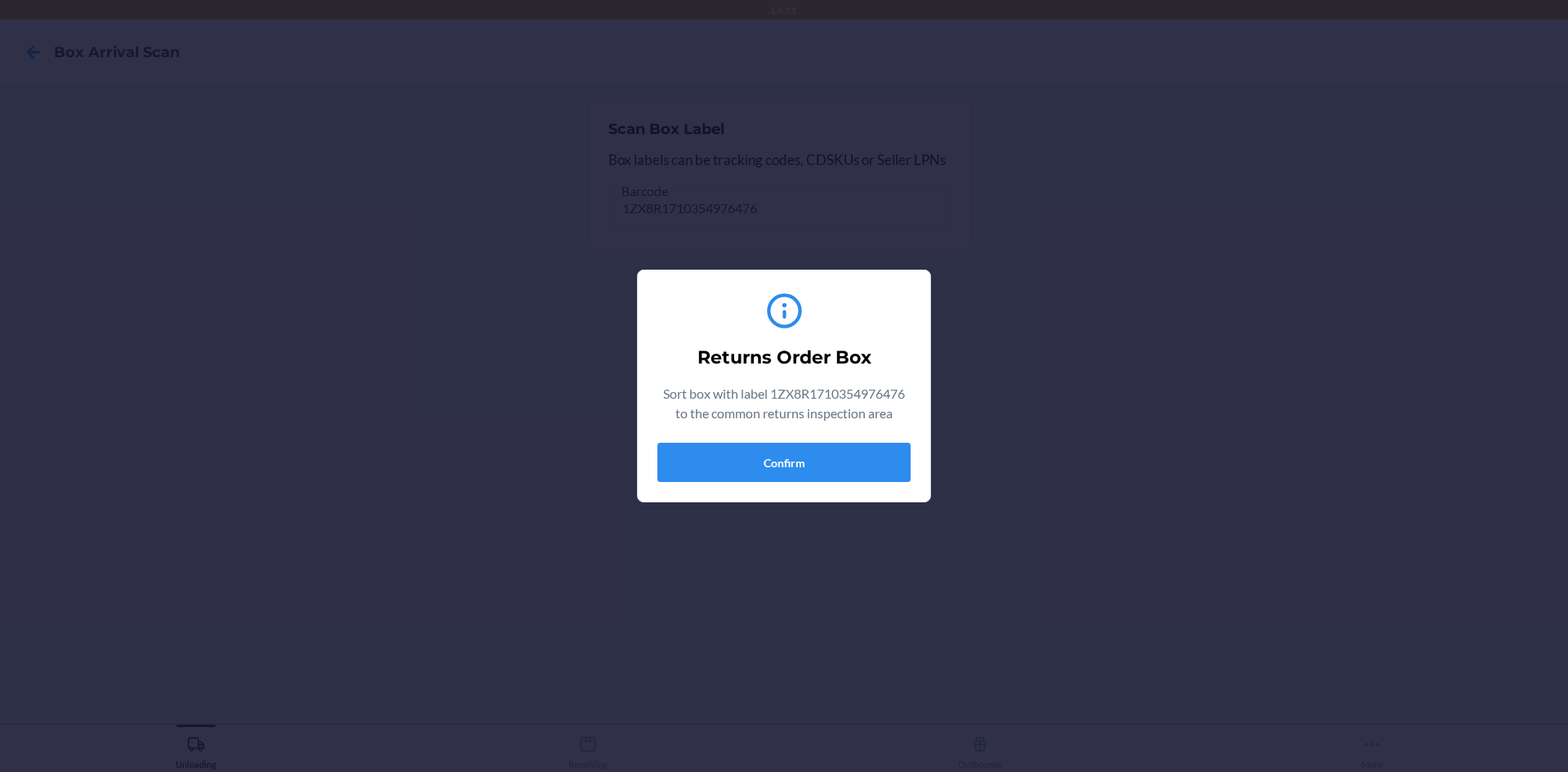
click at [833, 485] on div "Returns Order Box Sort box with label 1ZX8R1710354976476 to the common returns …" at bounding box center [784, 386] width 253 height 205
click at [822, 449] on button "Confirm" at bounding box center [784, 462] width 253 height 40
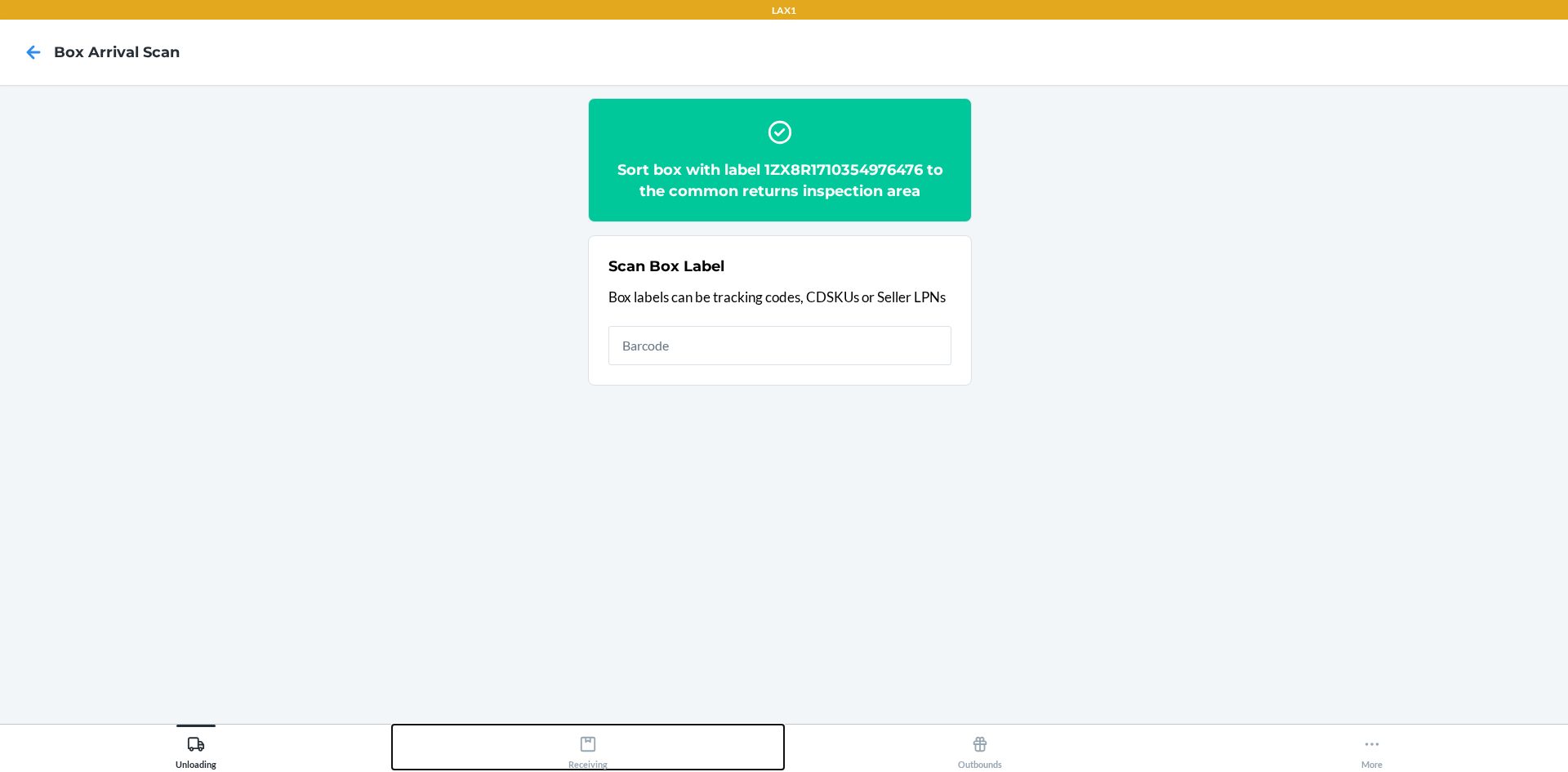
click at [635, 730] on button "Receiving" at bounding box center [588, 747] width 392 height 44
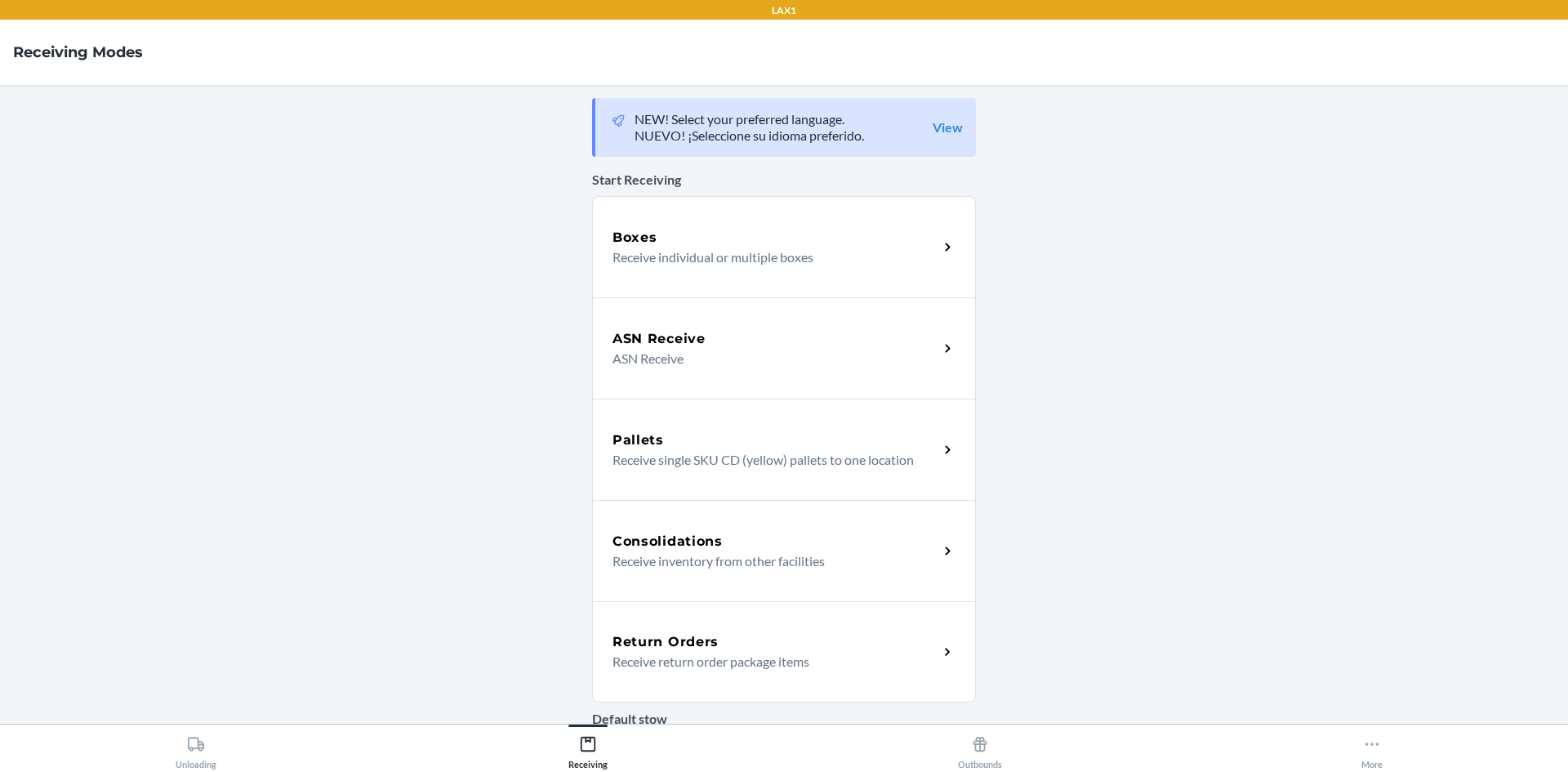
click at [761, 612] on div "Return Orders Receive return order package items" at bounding box center [784, 651] width 384 height 101
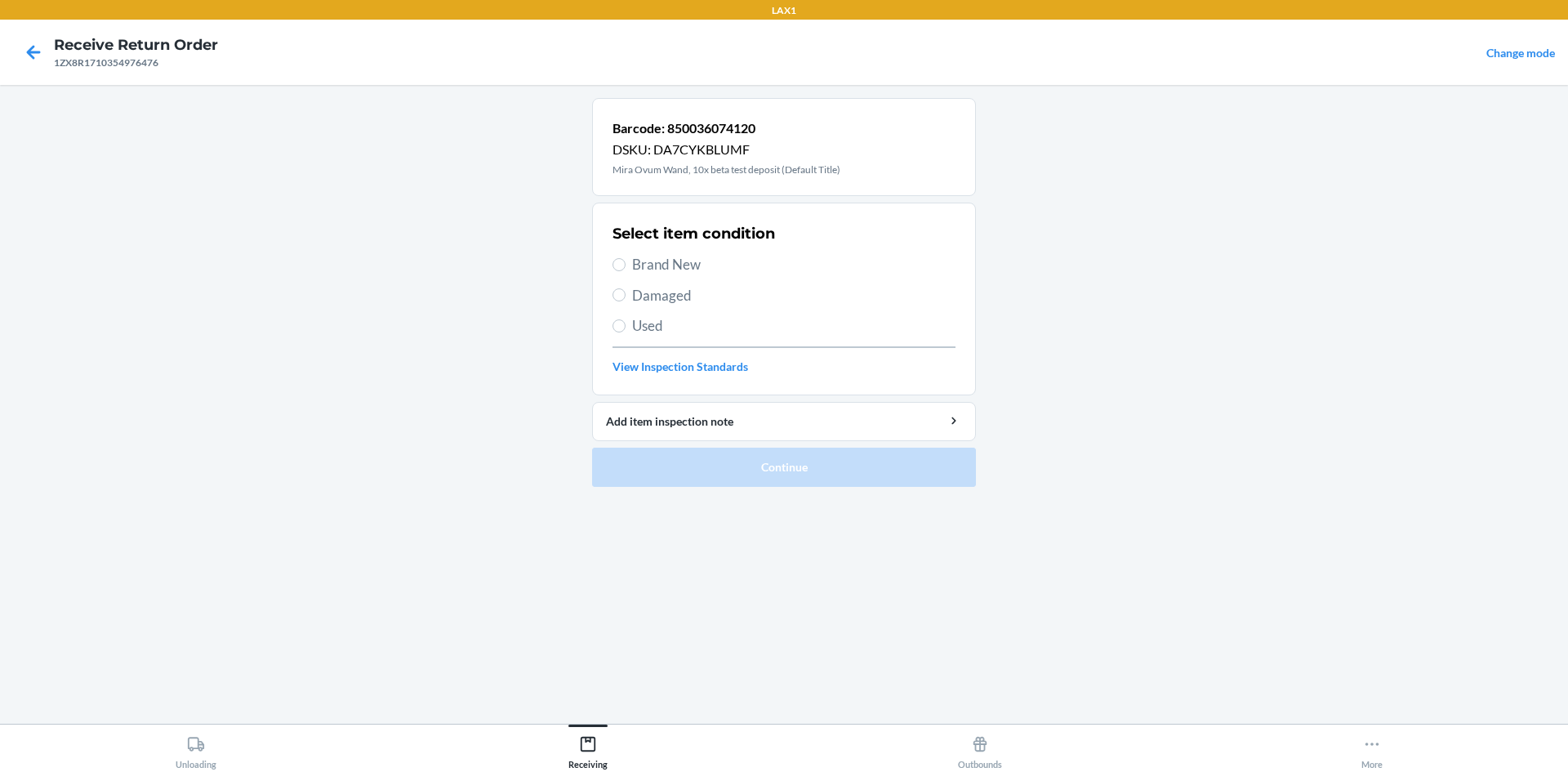
click at [700, 261] on span "Brand New" at bounding box center [793, 265] width 324 height 21
click at [625, 261] on input "Brand New" at bounding box center [619, 265] width 14 height 14
radio input "true"
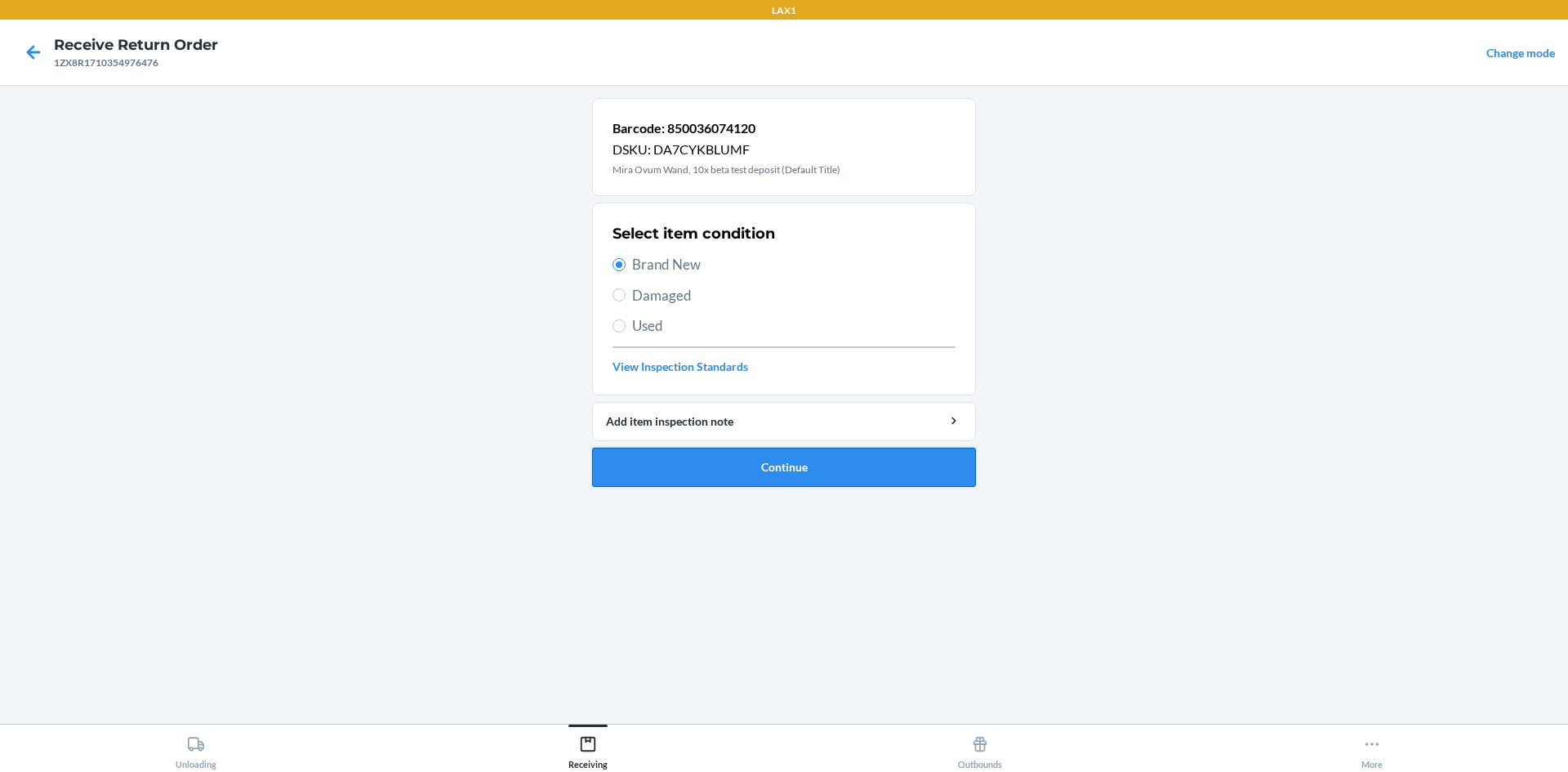
click at [715, 467] on button "Continue" at bounding box center [784, 467] width 384 height 40
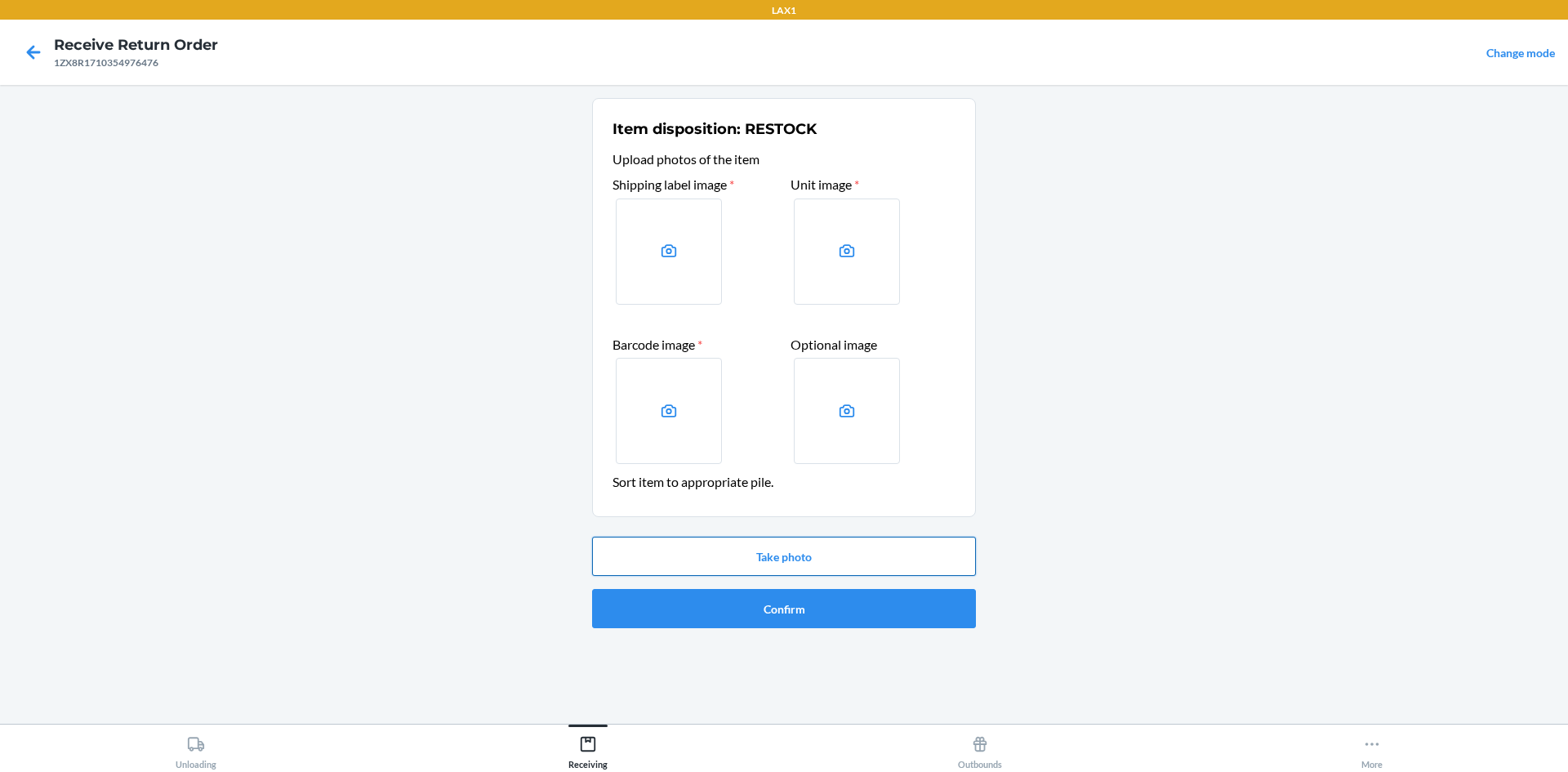
click at [727, 554] on button "Take photo" at bounding box center [784, 556] width 384 height 40
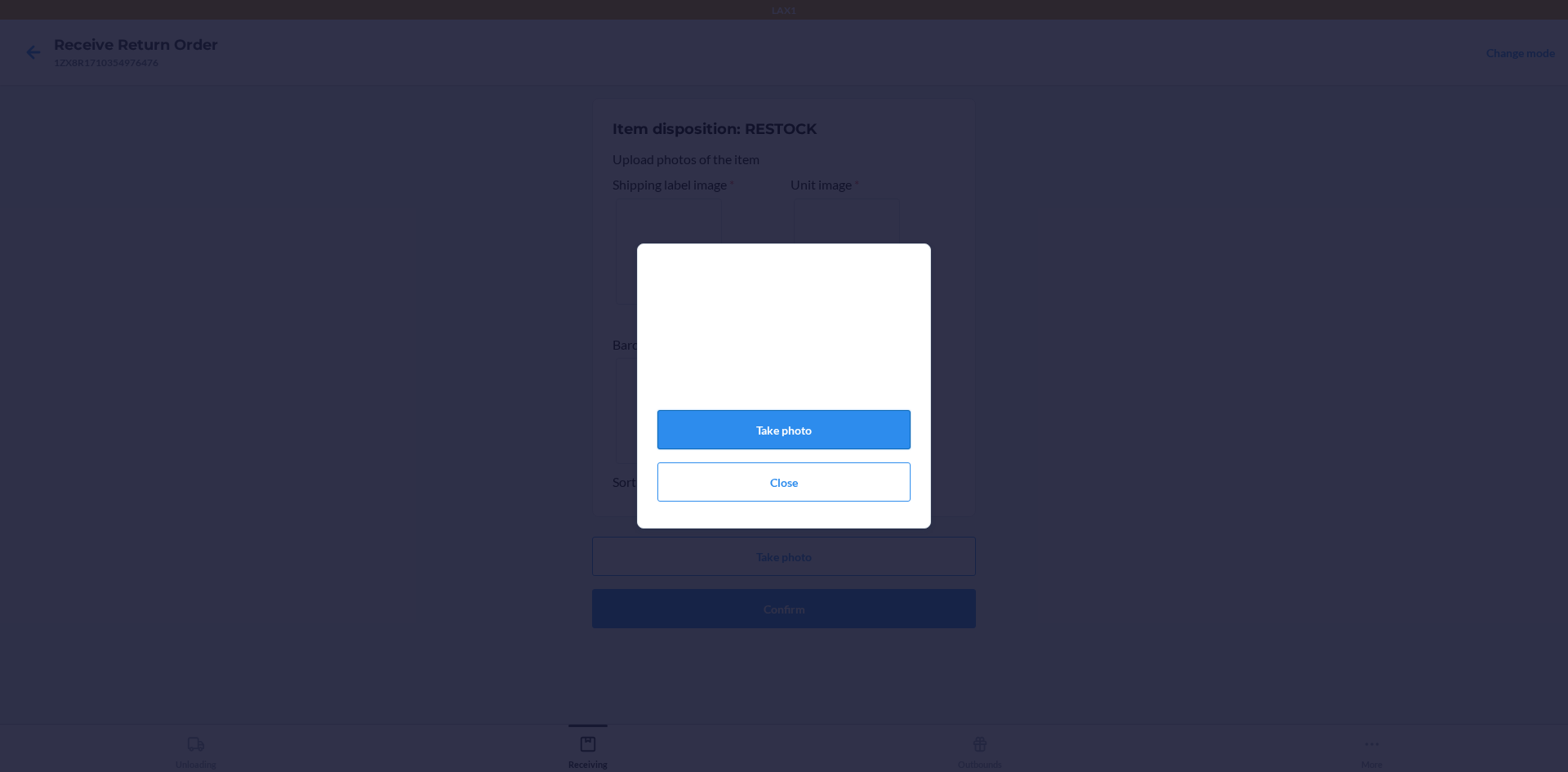
click at [779, 440] on button "Take photo" at bounding box center [784, 429] width 253 height 40
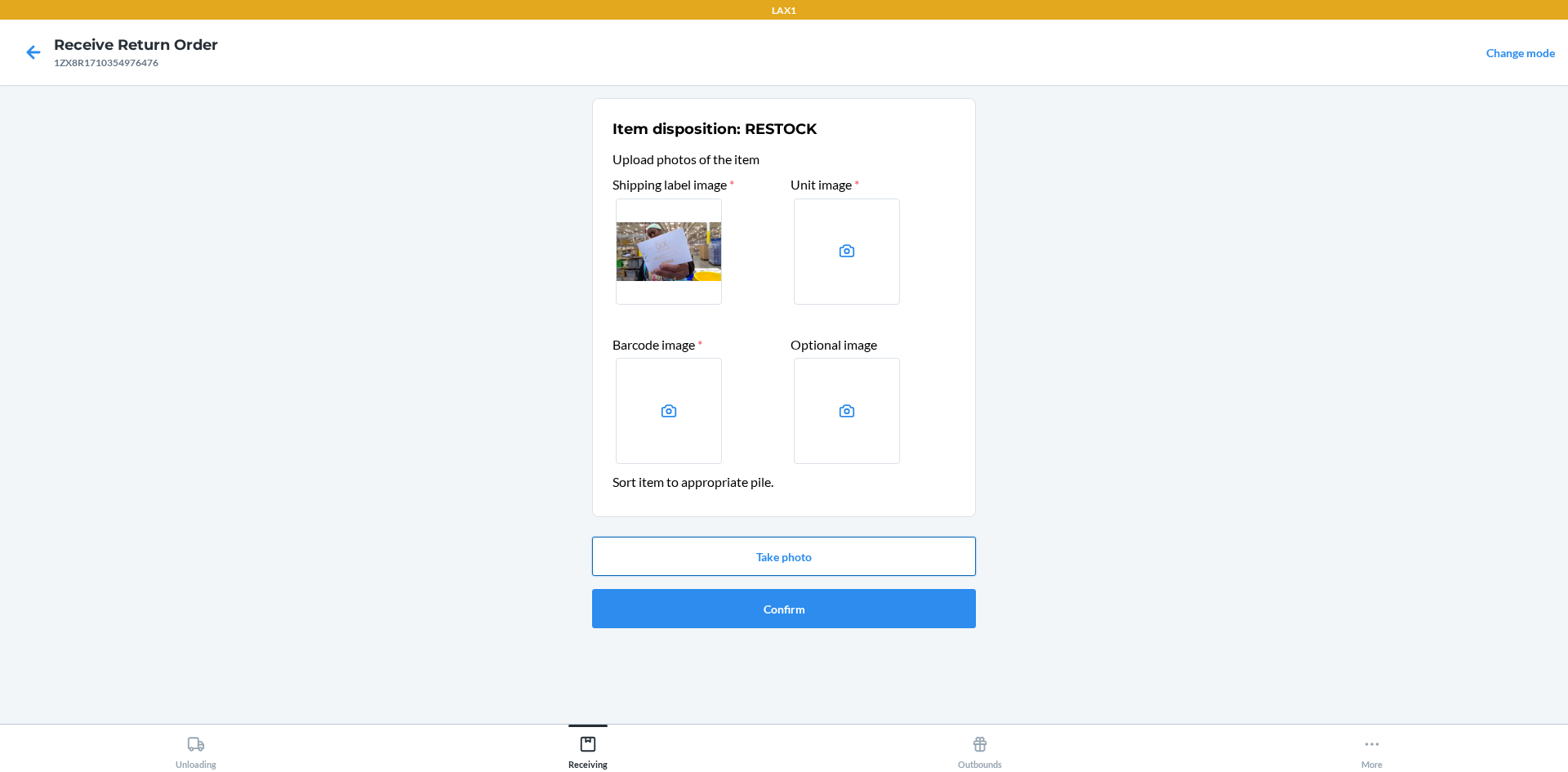
click at [807, 539] on button "Take photo" at bounding box center [784, 556] width 384 height 40
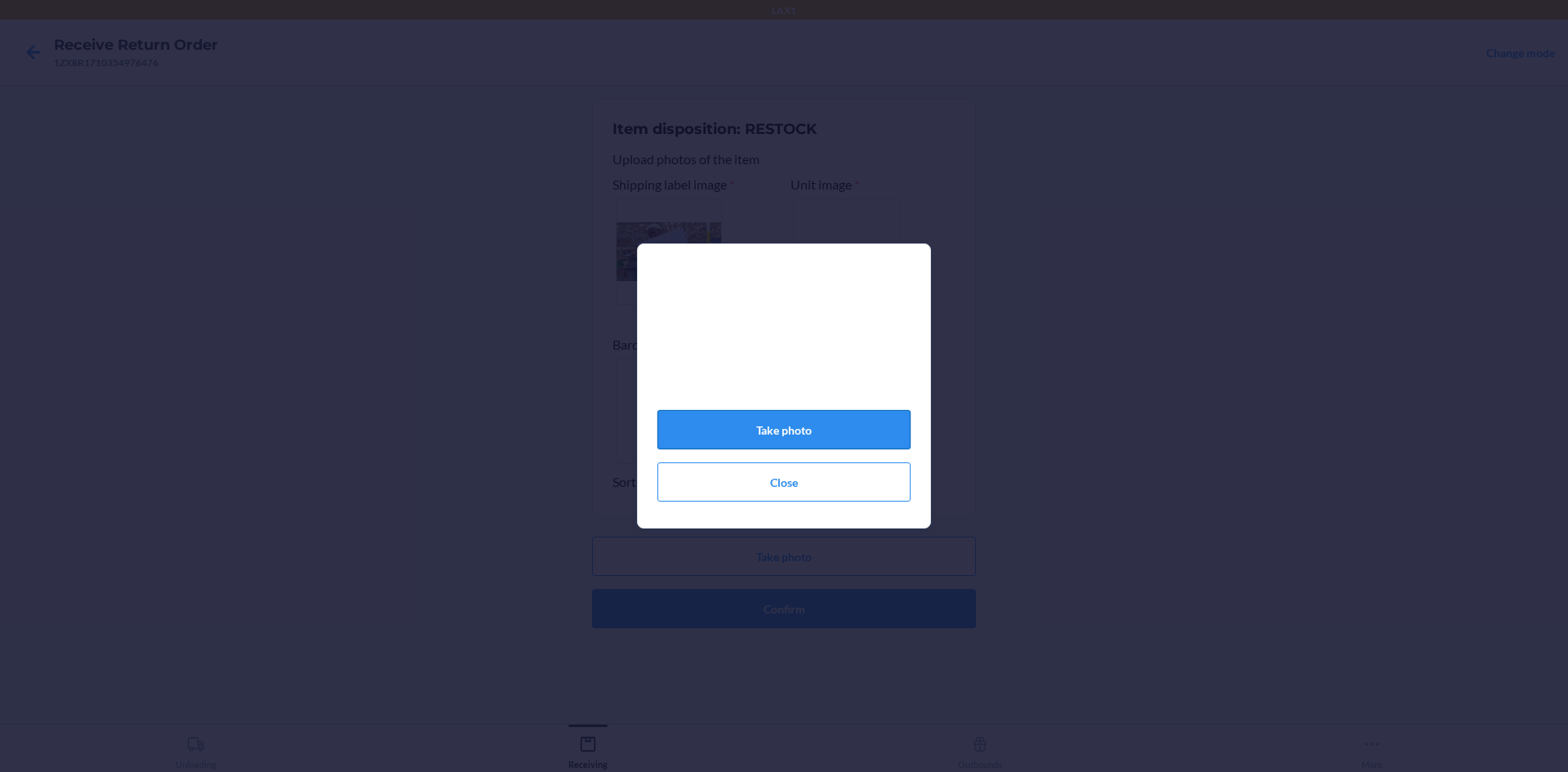
click at [804, 428] on button "Take photo" at bounding box center [784, 429] width 253 height 40
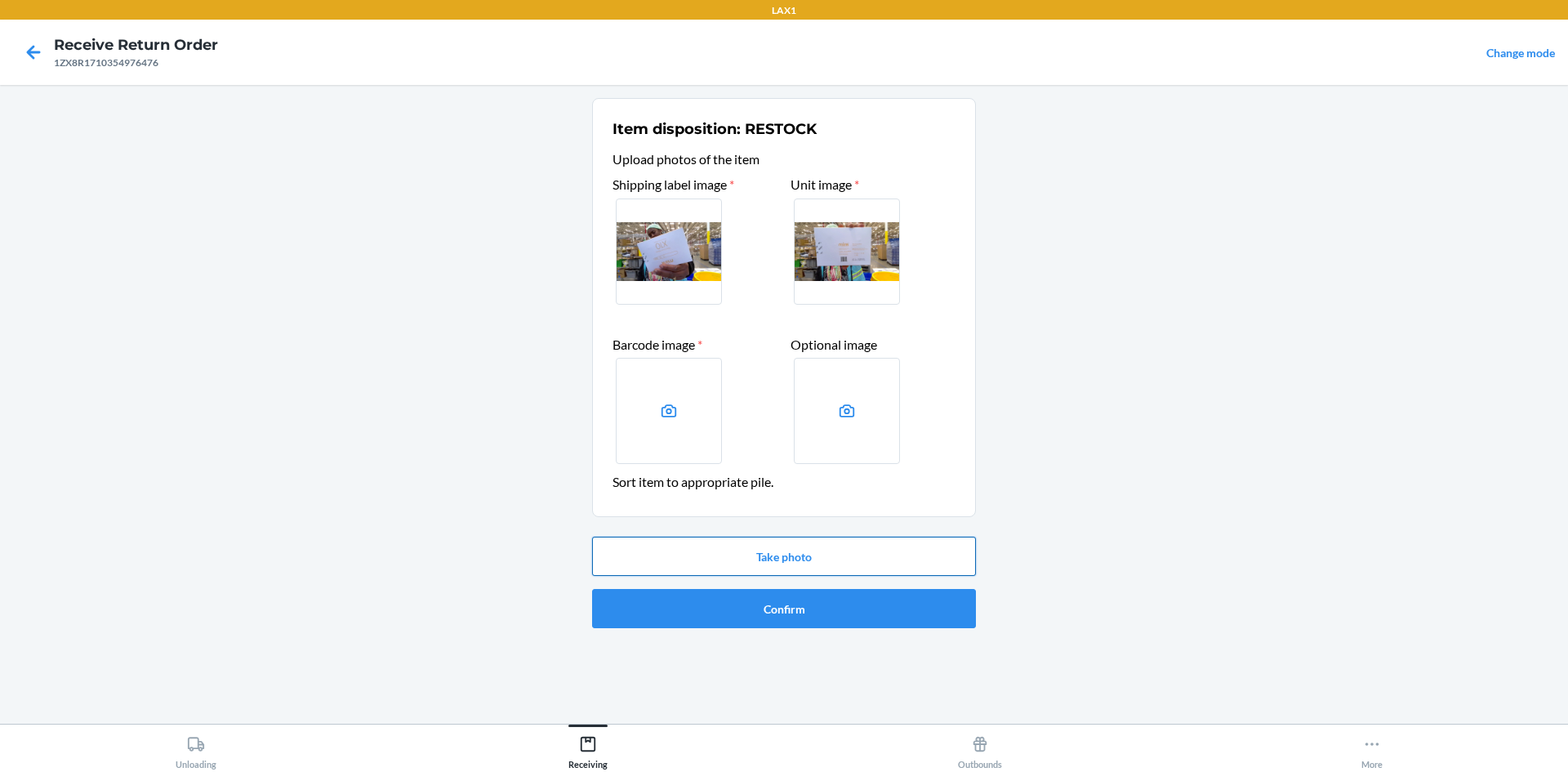
click at [794, 566] on button "Take photo" at bounding box center [784, 556] width 384 height 40
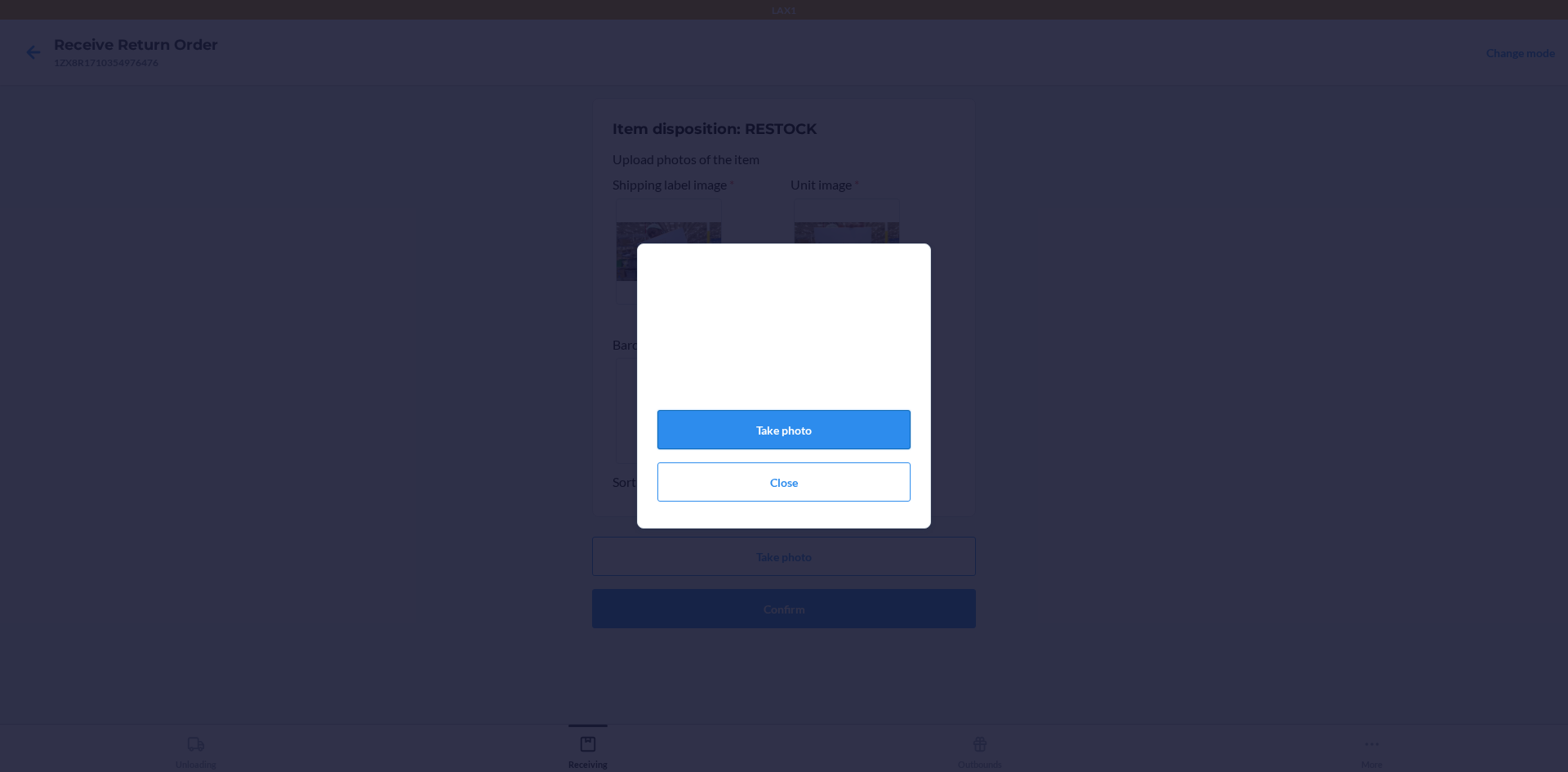
click at [812, 441] on button "Take photo" at bounding box center [784, 429] width 253 height 40
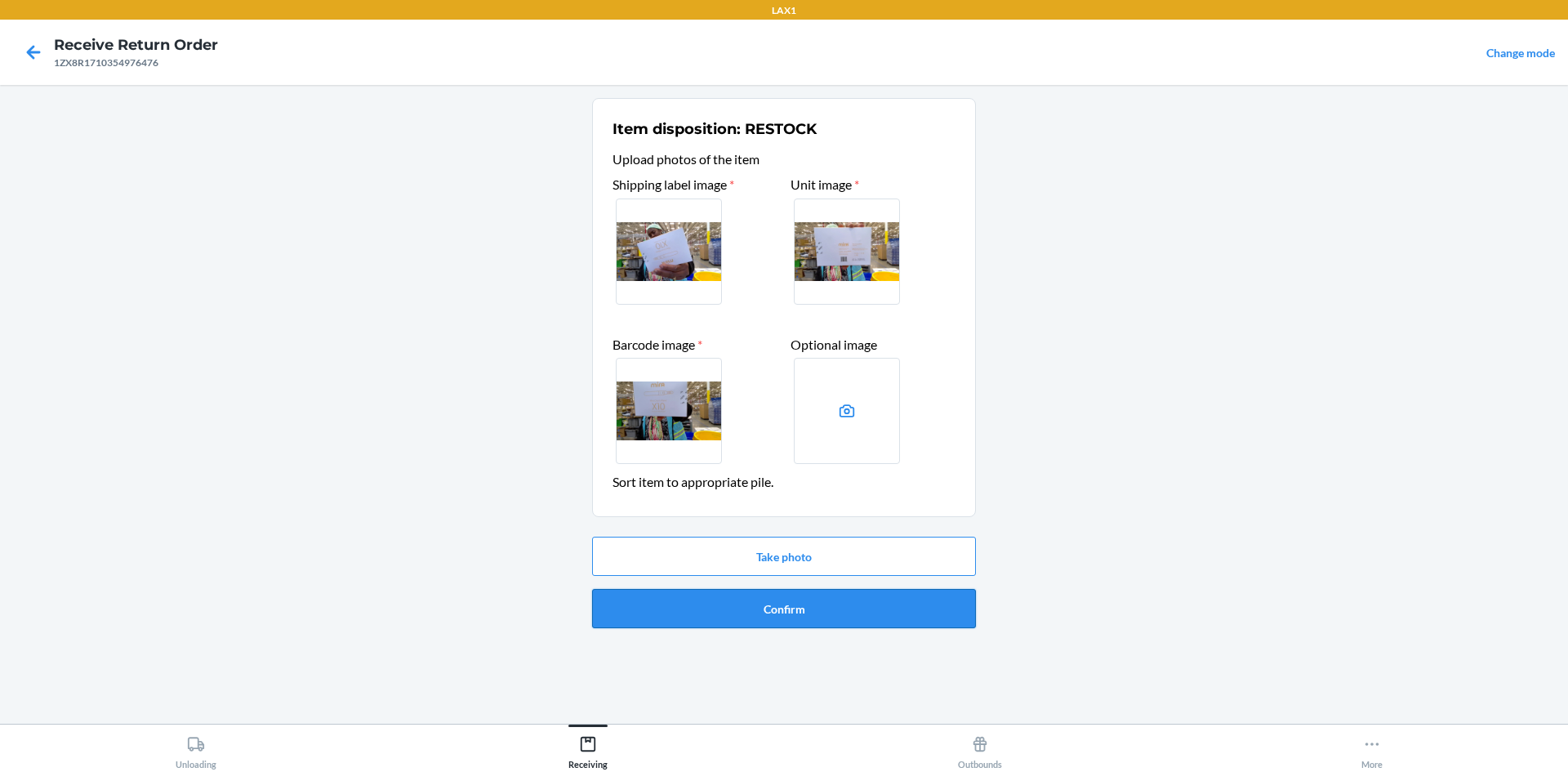
click at [759, 597] on button "Confirm" at bounding box center [784, 608] width 384 height 40
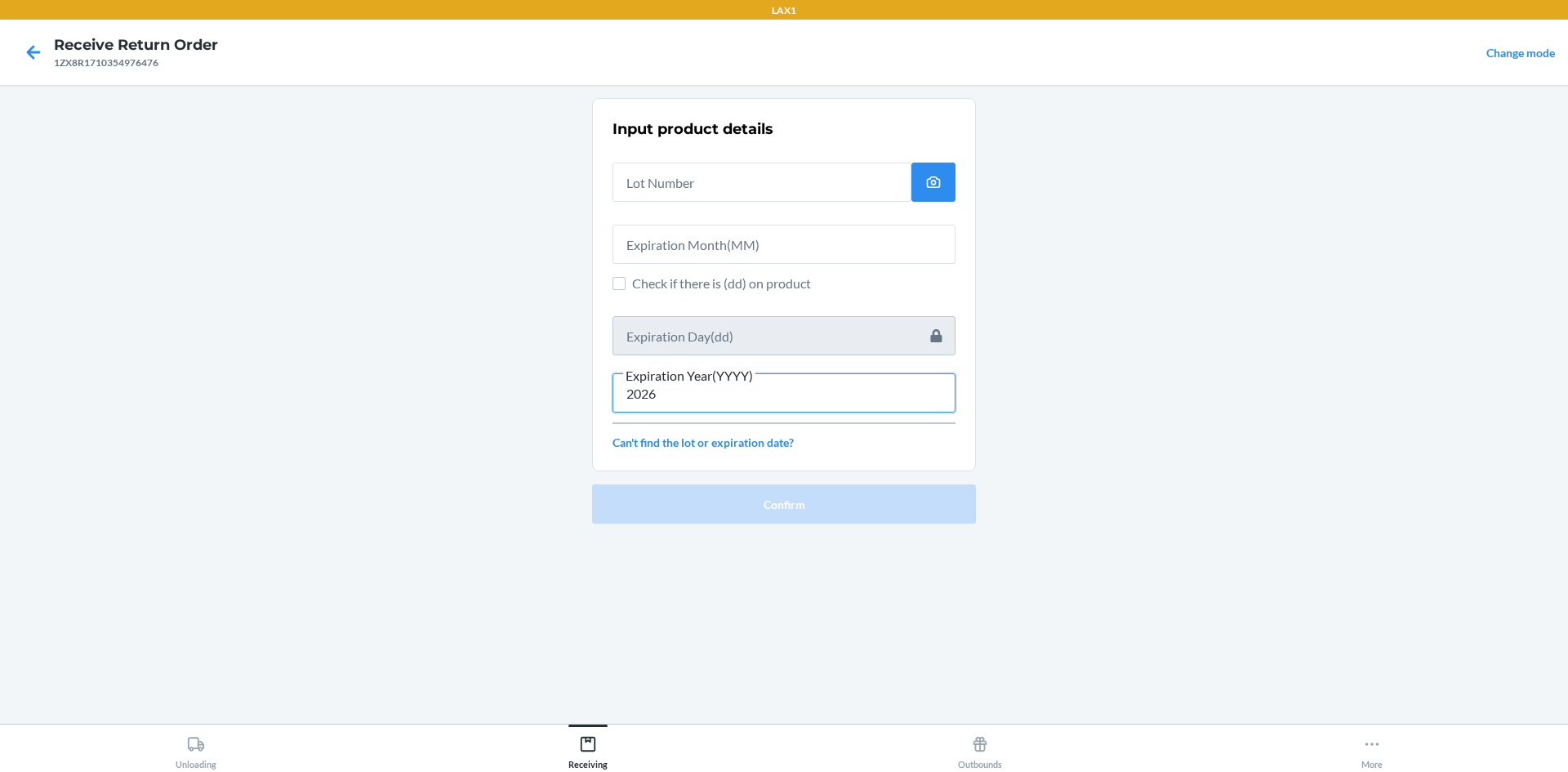
type input "2026"
click at [637, 278] on span "Check if there is (dd) on product" at bounding box center [793, 283] width 324 height 19
click at [625, 278] on input "Check if there is (dd) on product" at bounding box center [619, 283] width 14 height 14
checkbox input "true"
click at [696, 349] on input "text" at bounding box center [784, 335] width 343 height 40
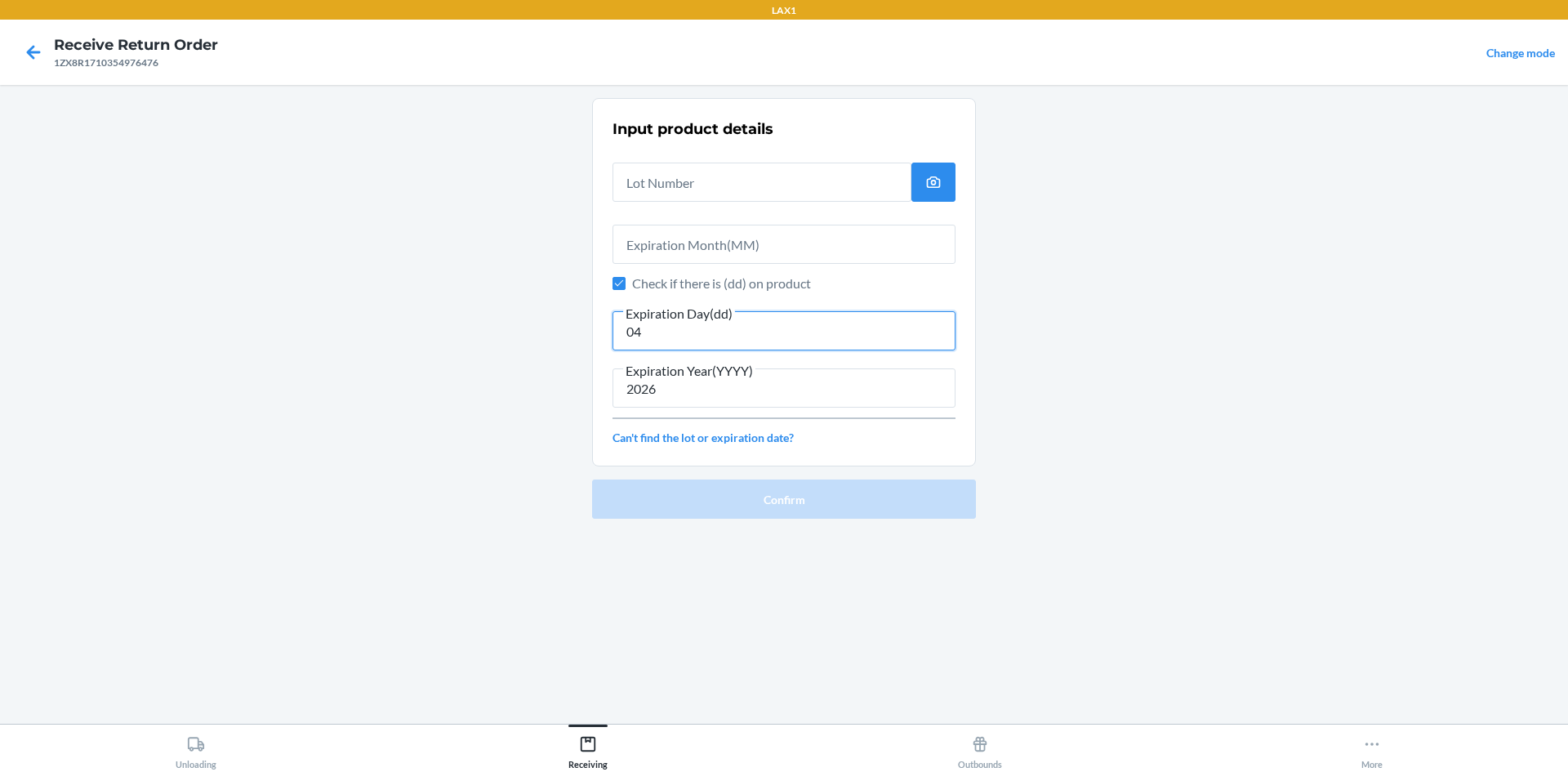
type input "04"
click at [673, 240] on input "text" at bounding box center [784, 243] width 343 height 40
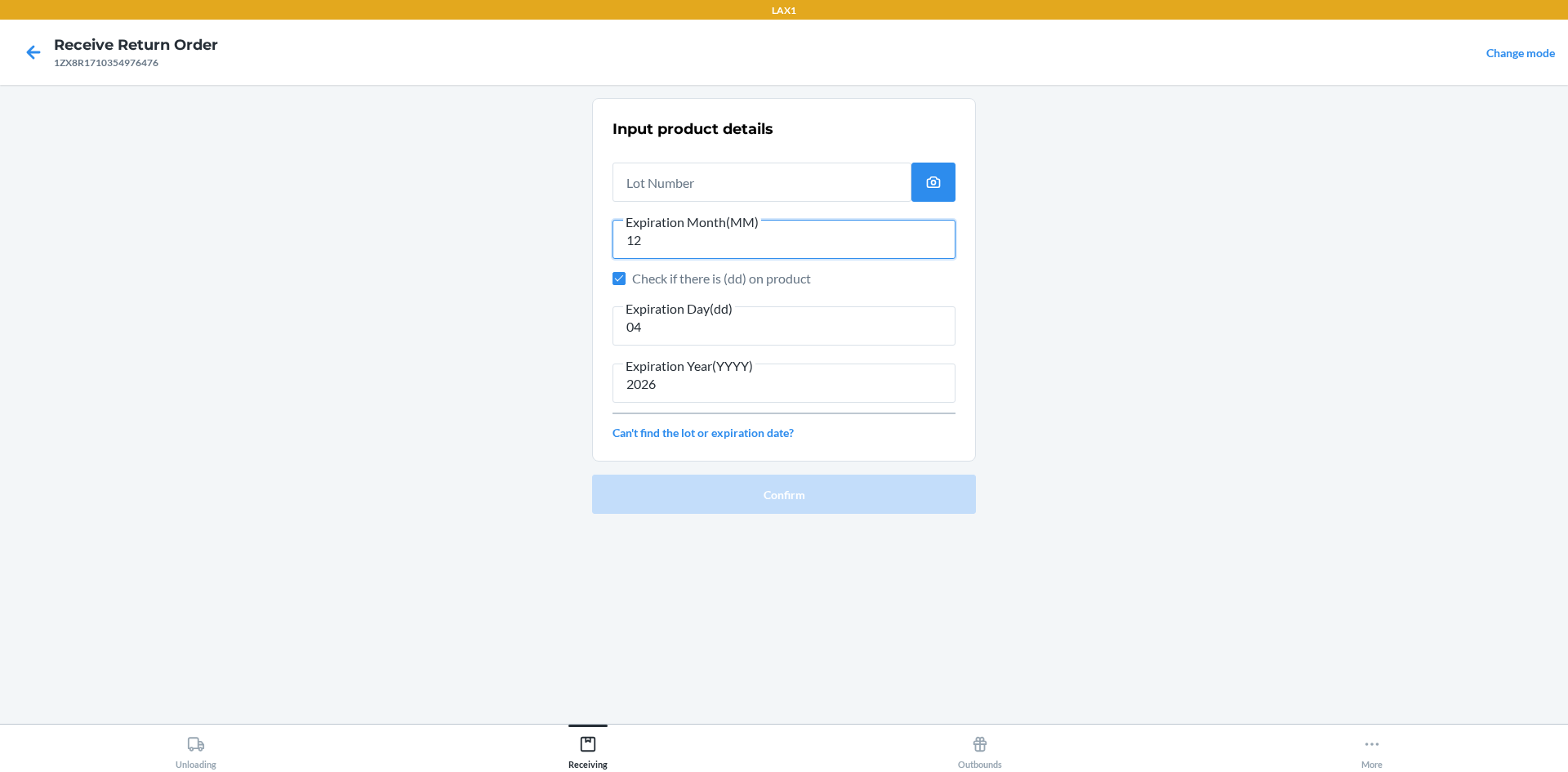
type input "12"
click at [725, 190] on input "text" at bounding box center [761, 182] width 299 height 40
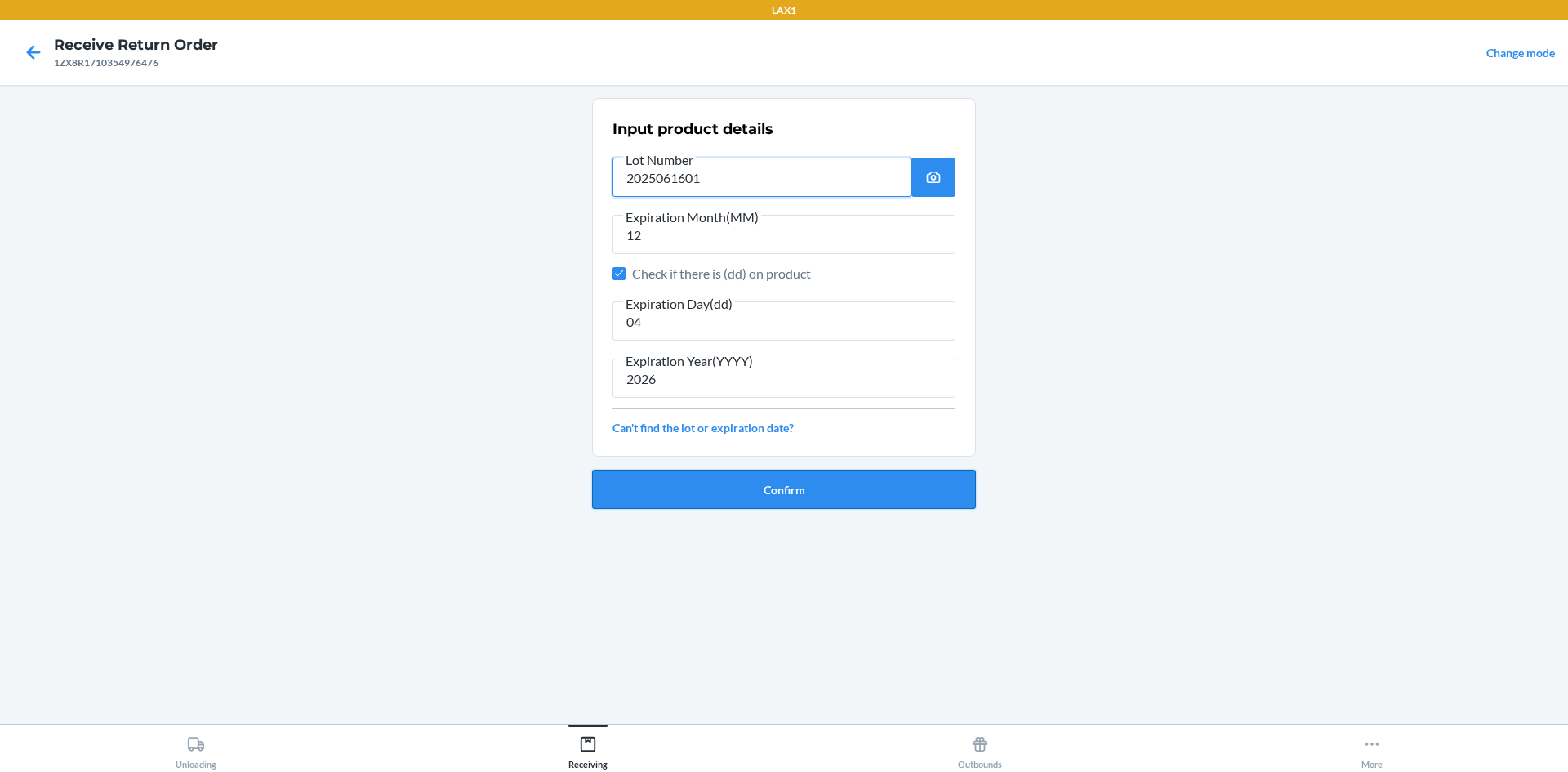
type input "2025061601"
click at [836, 494] on button "Confirm" at bounding box center [784, 489] width 384 height 40
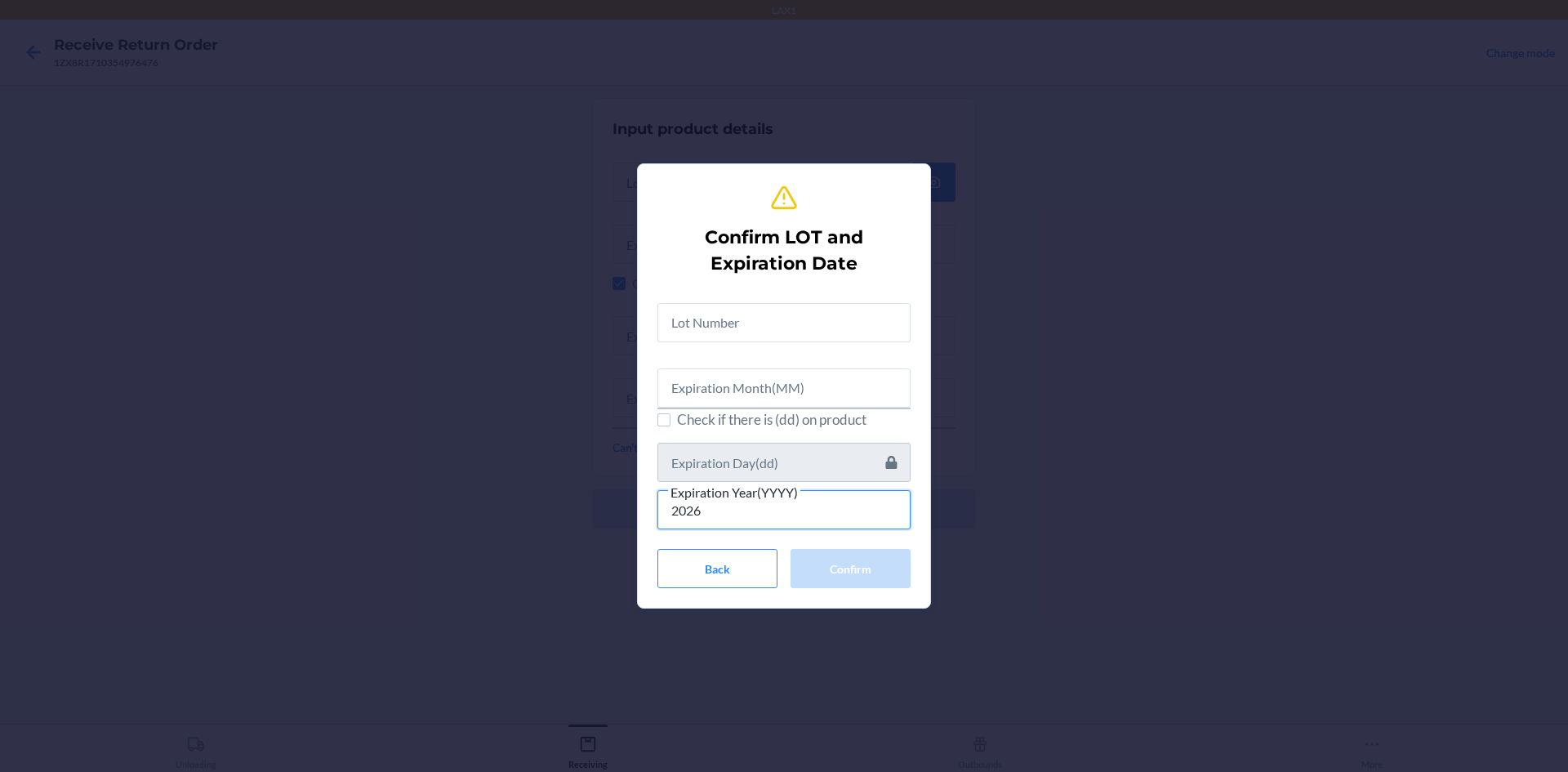
type input "2026"
click at [671, 421] on label "Check if there is (dd) on product" at bounding box center [784, 419] width 253 height 21
click at [670, 421] on input "Check if there is (dd) on product" at bounding box center [664, 420] width 14 height 14
checkbox input "true"
click at [735, 467] on input "text" at bounding box center [784, 462] width 253 height 40
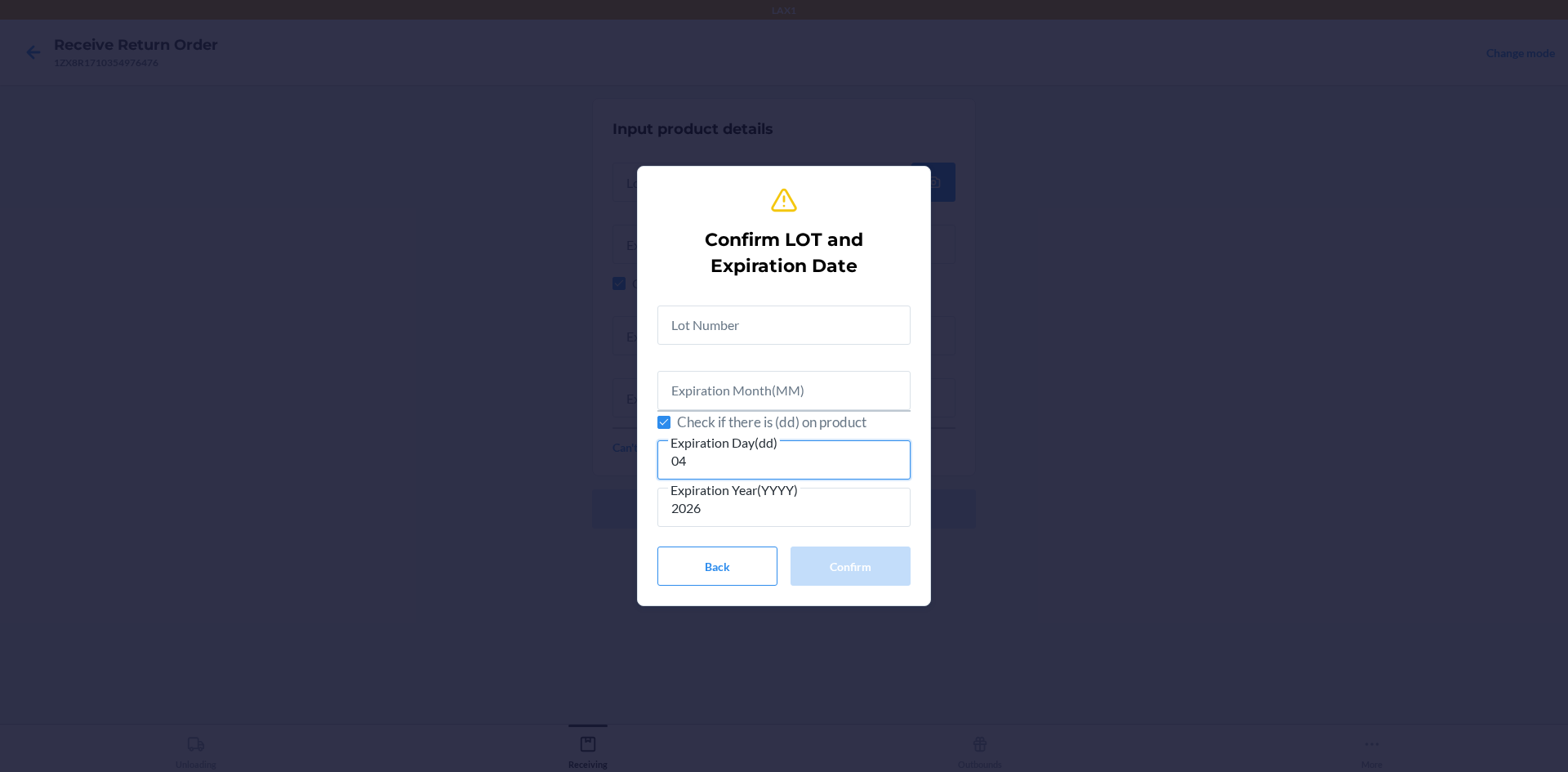
type input "04"
click at [836, 383] on input "text" at bounding box center [784, 390] width 253 height 40
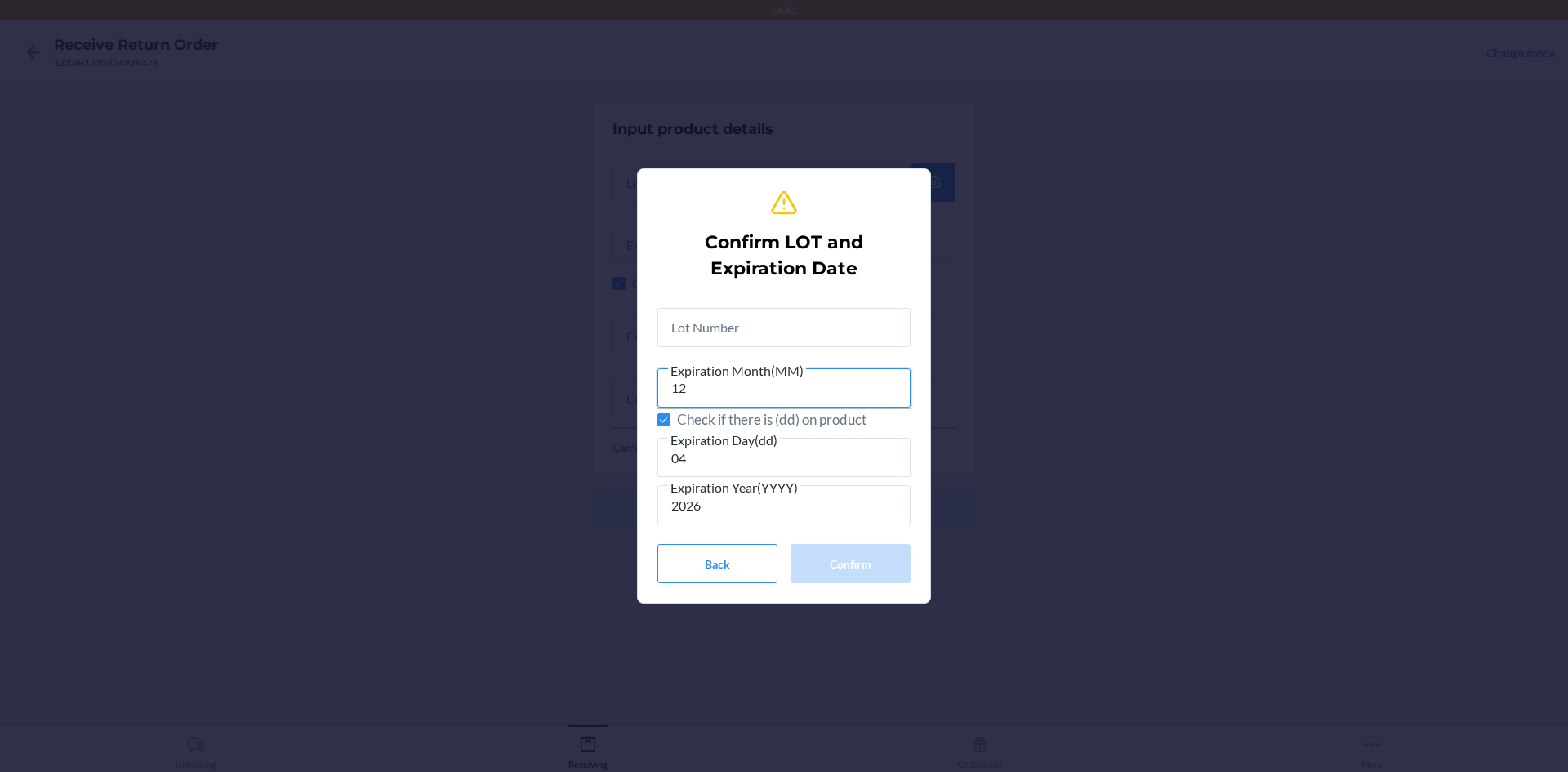
type input "12"
click at [815, 340] on input "text" at bounding box center [784, 328] width 253 height 40
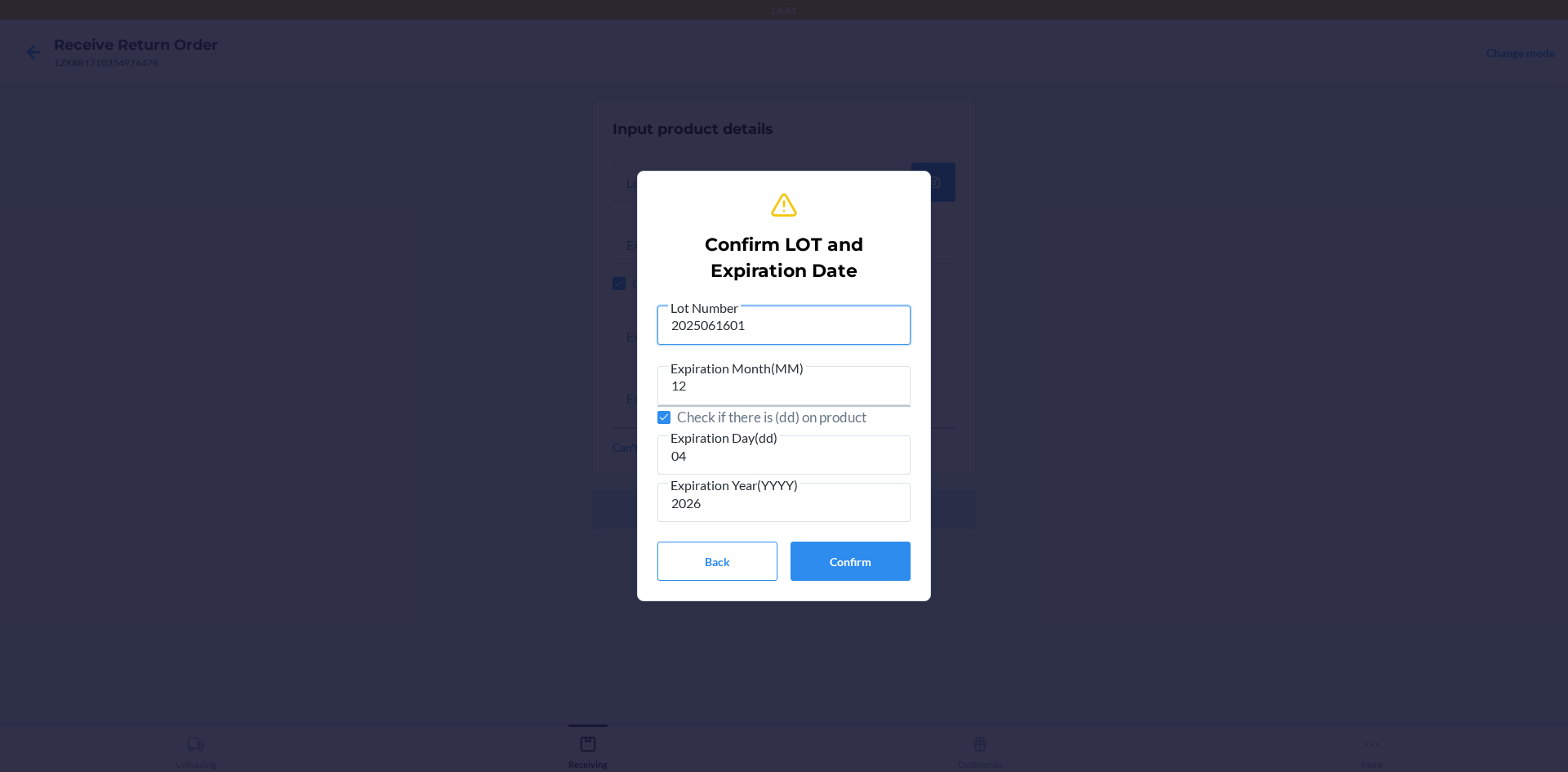
type input "2025061601"
click at [876, 532] on div "Lot Number 2025061601 Expiration Month(MM) 12 Check if there is (dd) on product…" at bounding box center [784, 440] width 253 height 284
click at [870, 549] on button "Confirm" at bounding box center [850, 560] width 120 height 40
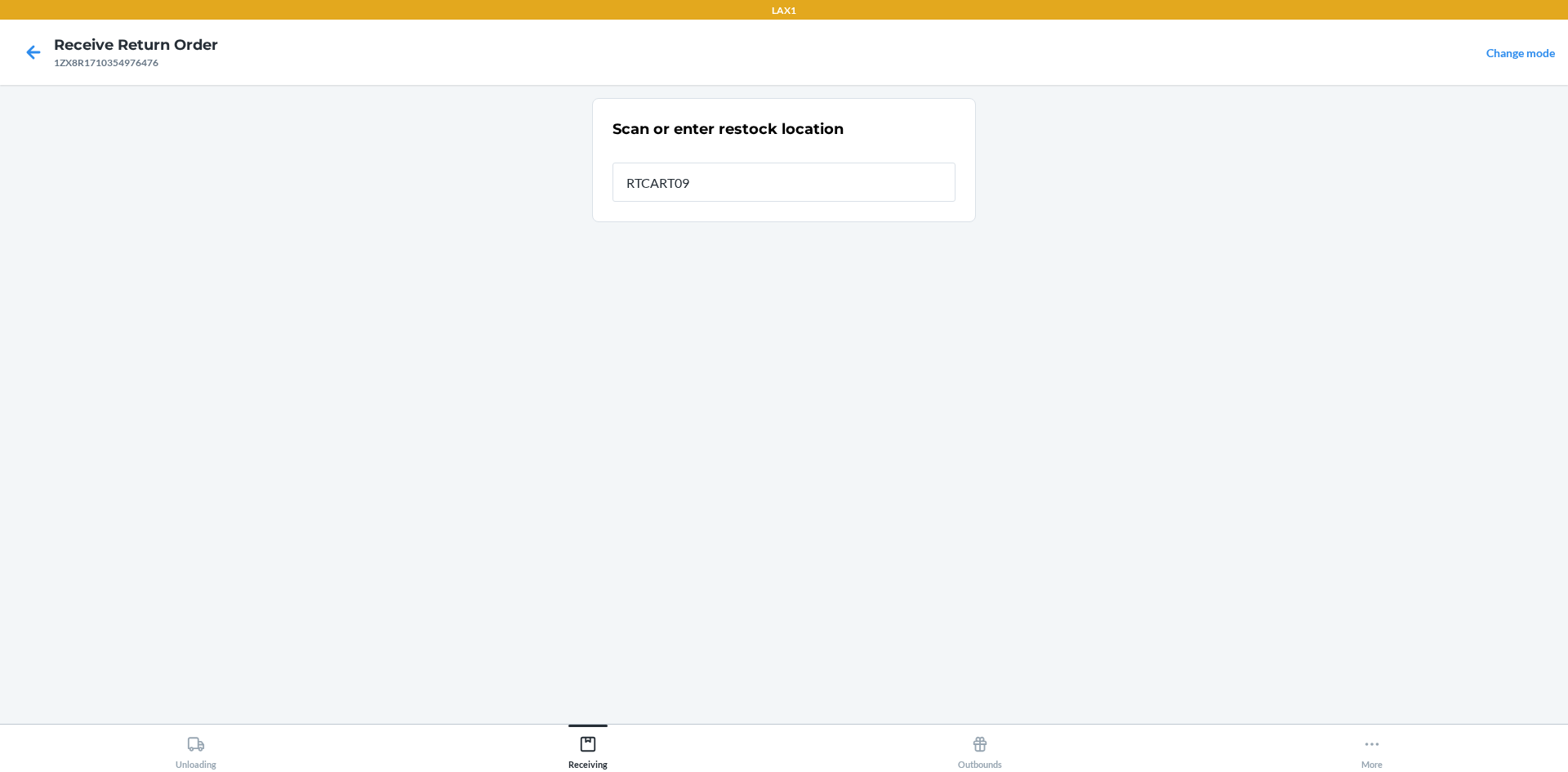
type input "RTCART094"
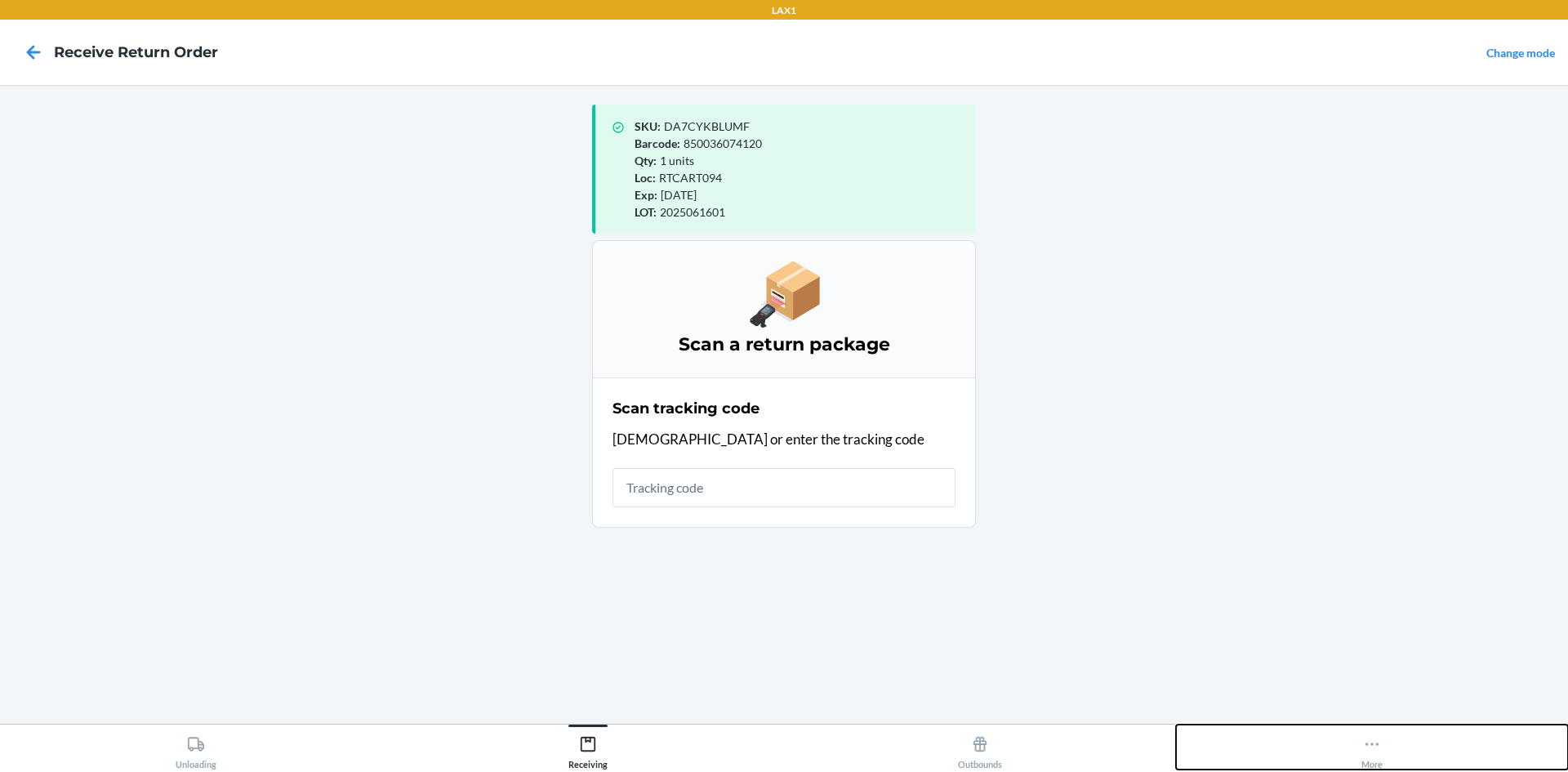
click at [1378, 738] on icon at bounding box center [1371, 744] width 18 height 18
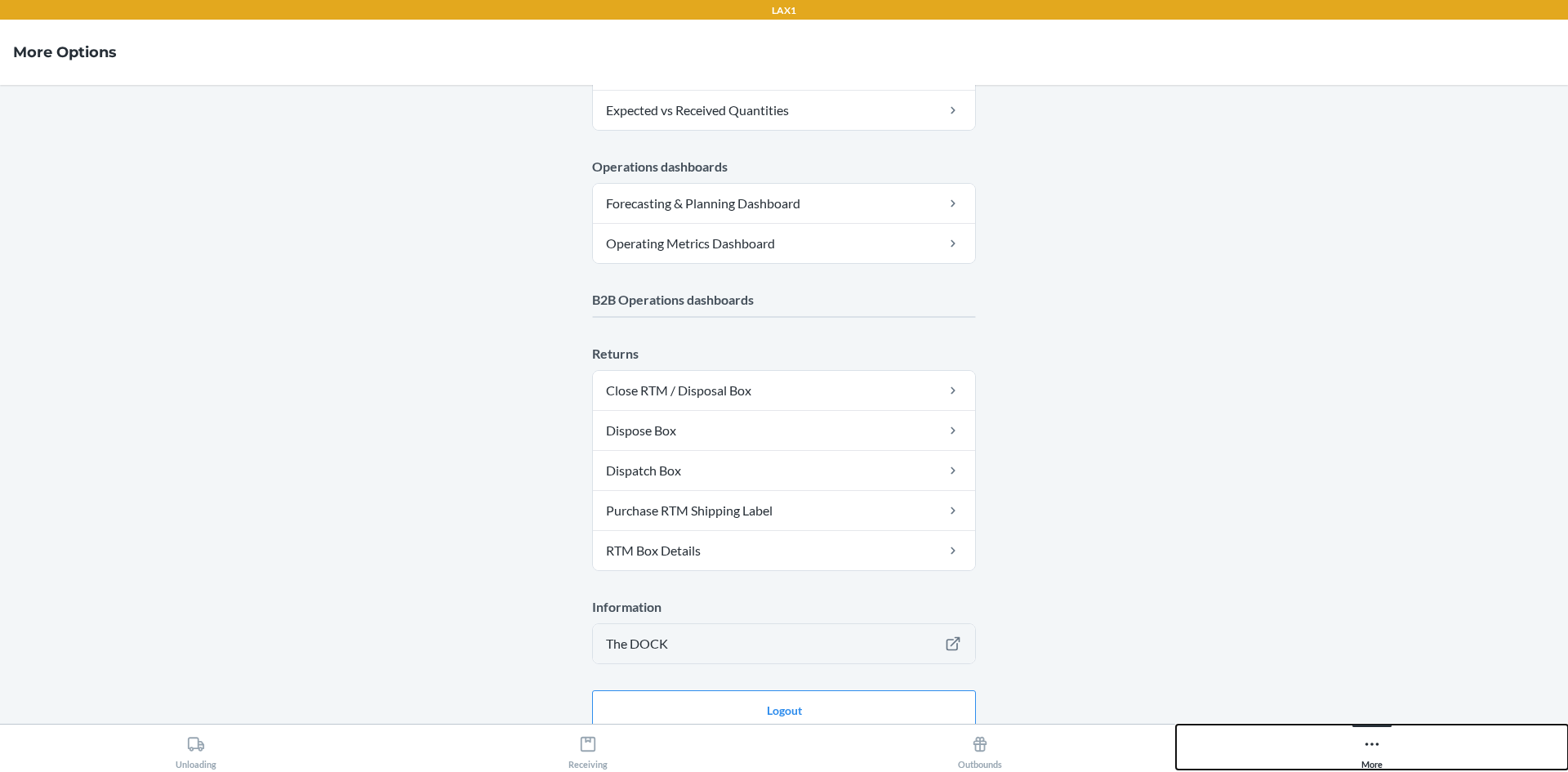
scroll to position [719, 0]
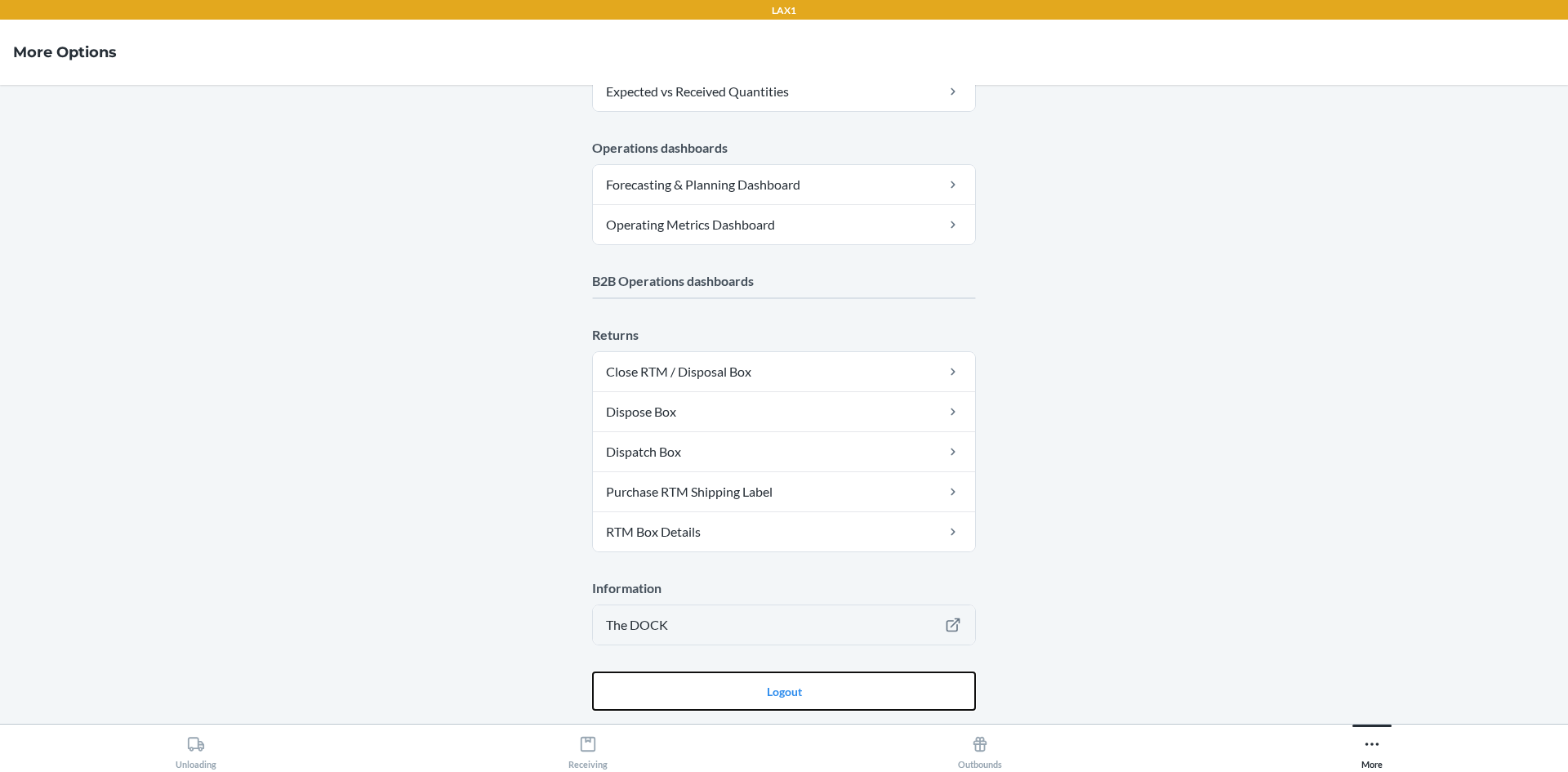
drag, startPoint x: 874, startPoint y: 684, endPoint x: 873, endPoint y: 616, distance: 68.0
click at [874, 684] on button "Logout" at bounding box center [784, 691] width 384 height 40
